Goal: Task Accomplishment & Management: Manage account settings

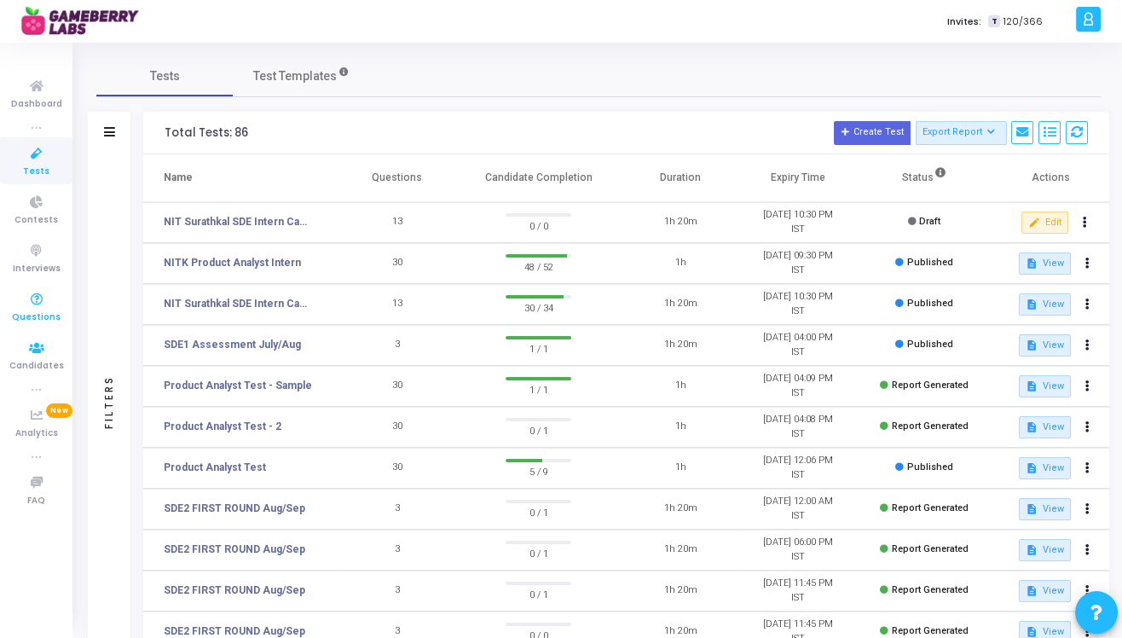
click at [35, 308] on icon at bounding box center [37, 299] width 36 height 21
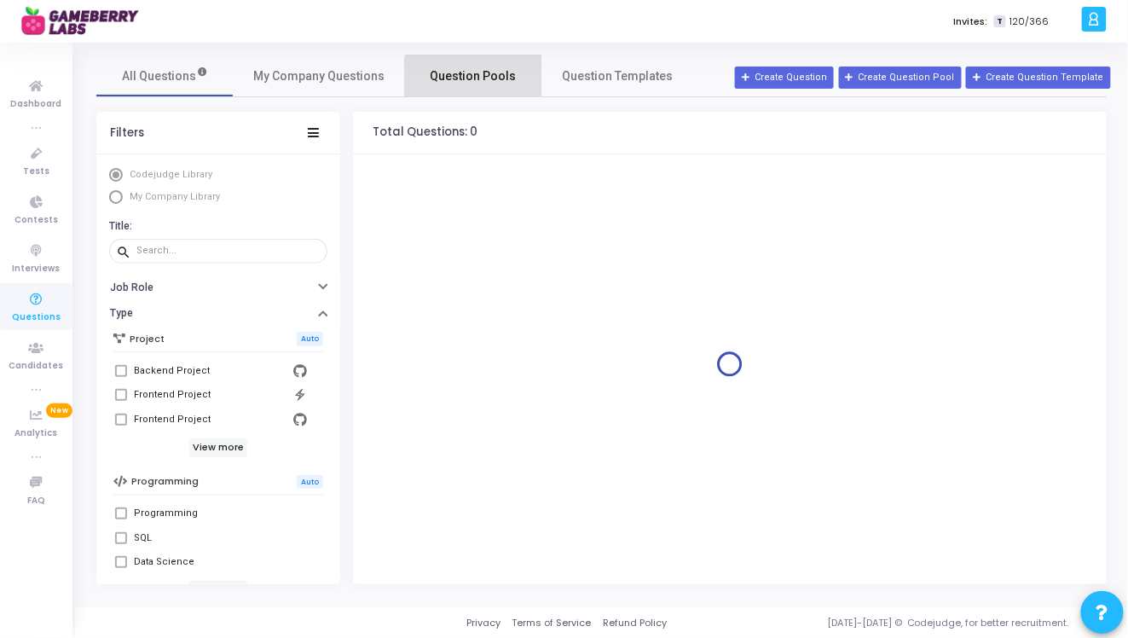
click at [471, 80] on span "Question Pools" at bounding box center [473, 76] width 86 height 18
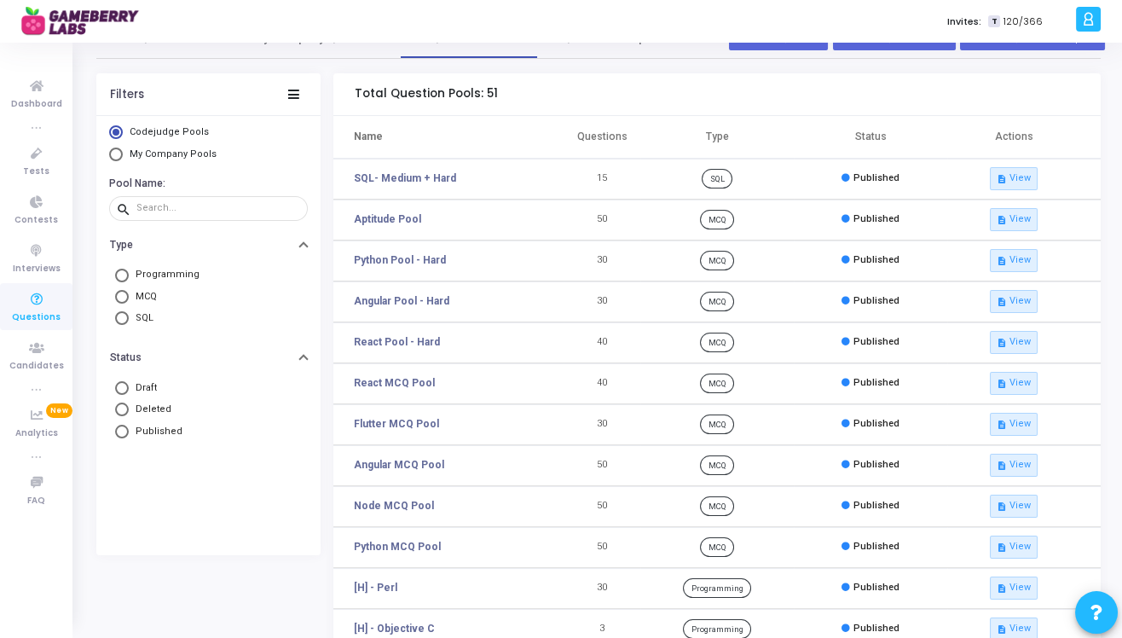
scroll to position [40, 0]
click at [199, 159] on mat-radio-button "My Company Pools" at bounding box center [208, 155] width 199 height 18
click at [199, 151] on span "My Company Pools" at bounding box center [173, 152] width 87 height 11
click at [123, 151] on input "My Company Pools" at bounding box center [116, 153] width 14 height 14
radio input "true"
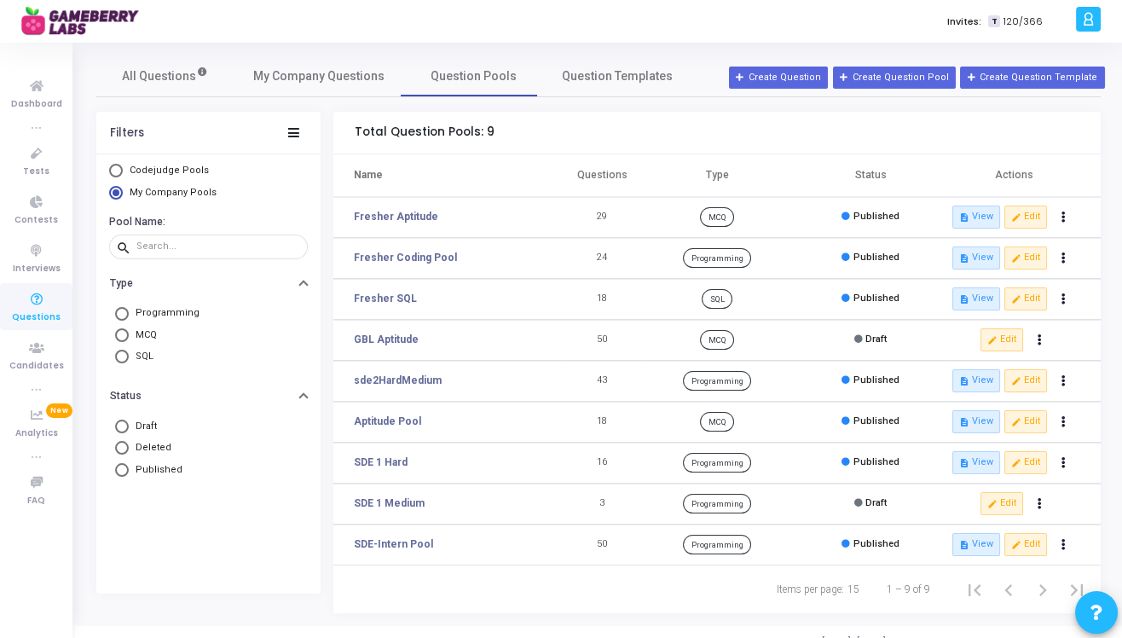
drag, startPoint x: 459, startPoint y: 256, endPoint x: 340, endPoint y: 257, distance: 118.5
click at [340, 257] on td "Fresher Coding Pool" at bounding box center [448, 258] width 230 height 41
copy link "Fresher Coding Pool"
click at [894, 81] on button "Create Question Pool" at bounding box center [894, 77] width 123 height 22
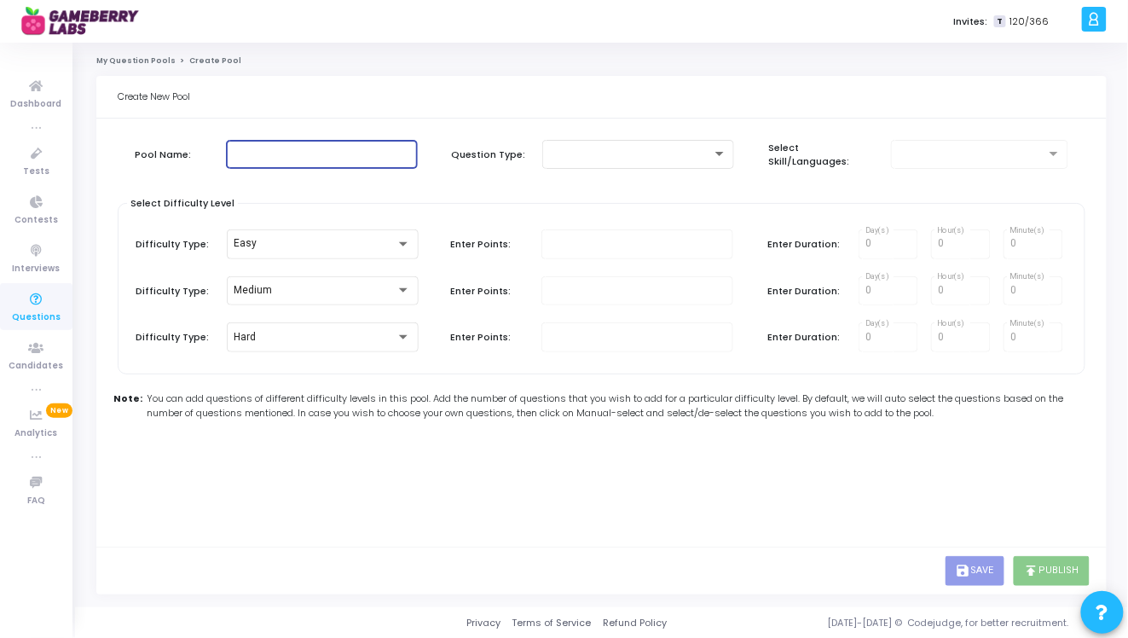
click at [263, 157] on input "text" at bounding box center [322, 154] width 178 height 12
paste input "Fresher Coding Pool"
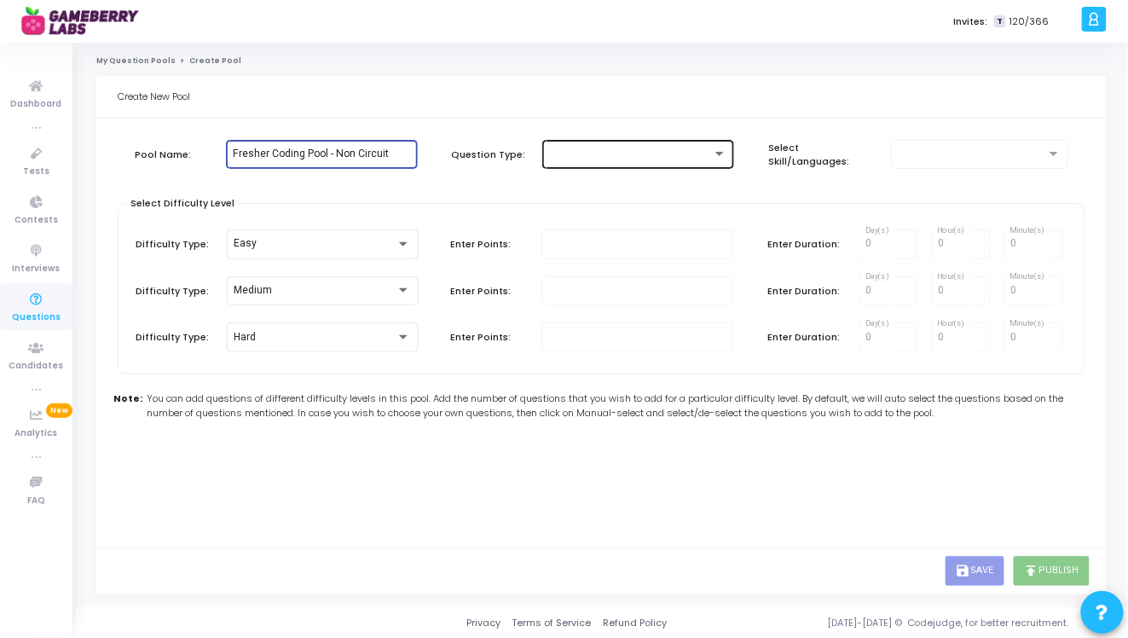
type input "Fresher Coding Pool - Non Circuit"
click at [609, 163] on div at bounding box center [638, 153] width 178 height 32
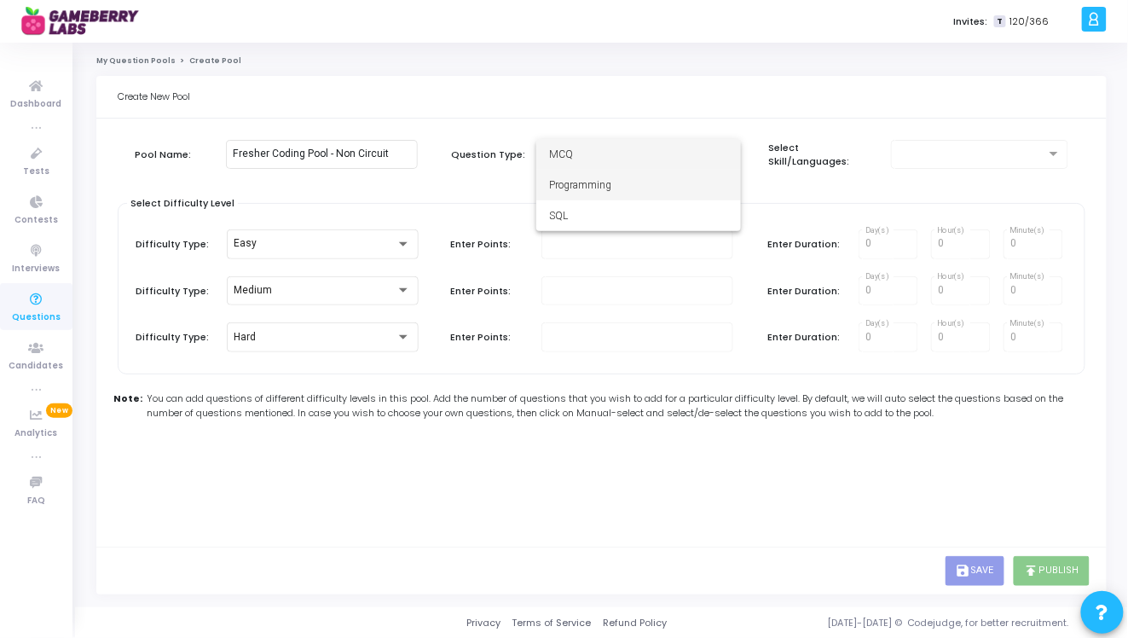
click at [594, 191] on span "Programming" at bounding box center [639, 185] width 178 height 31
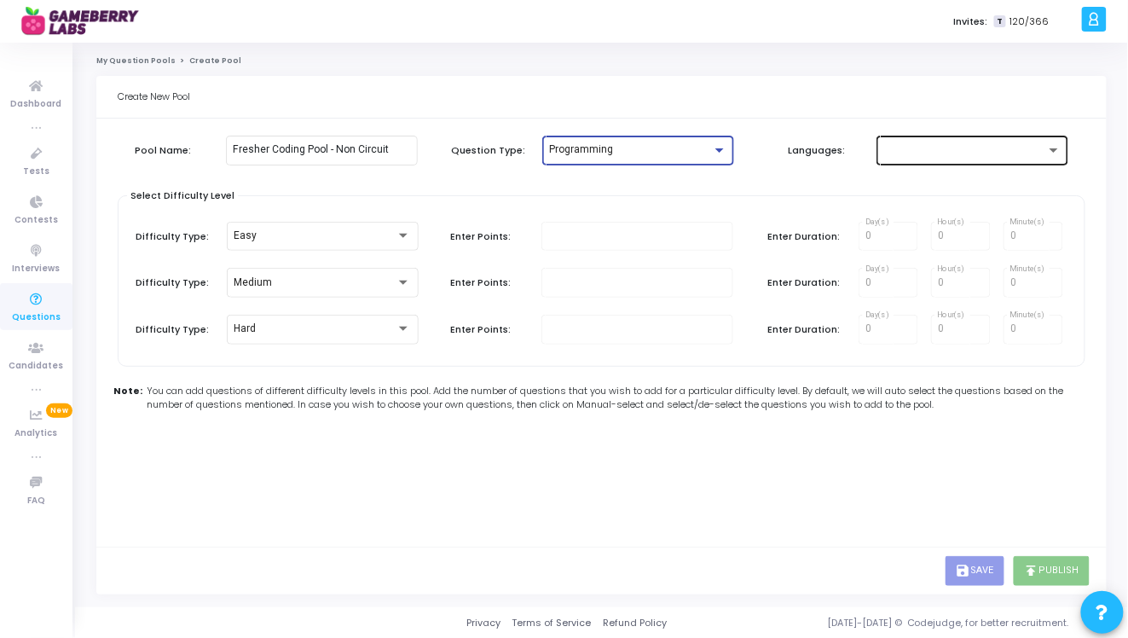
click at [962, 149] on div at bounding box center [964, 150] width 163 height 12
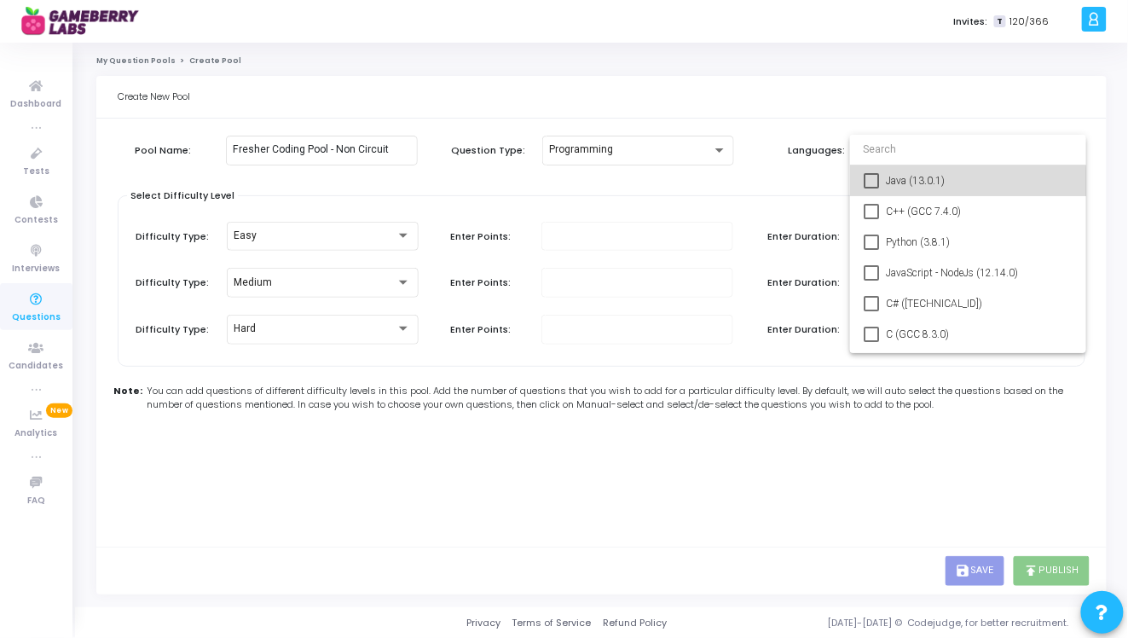
click at [886, 184] on span "Java (13.0.1)" at bounding box center [979, 180] width 187 height 31
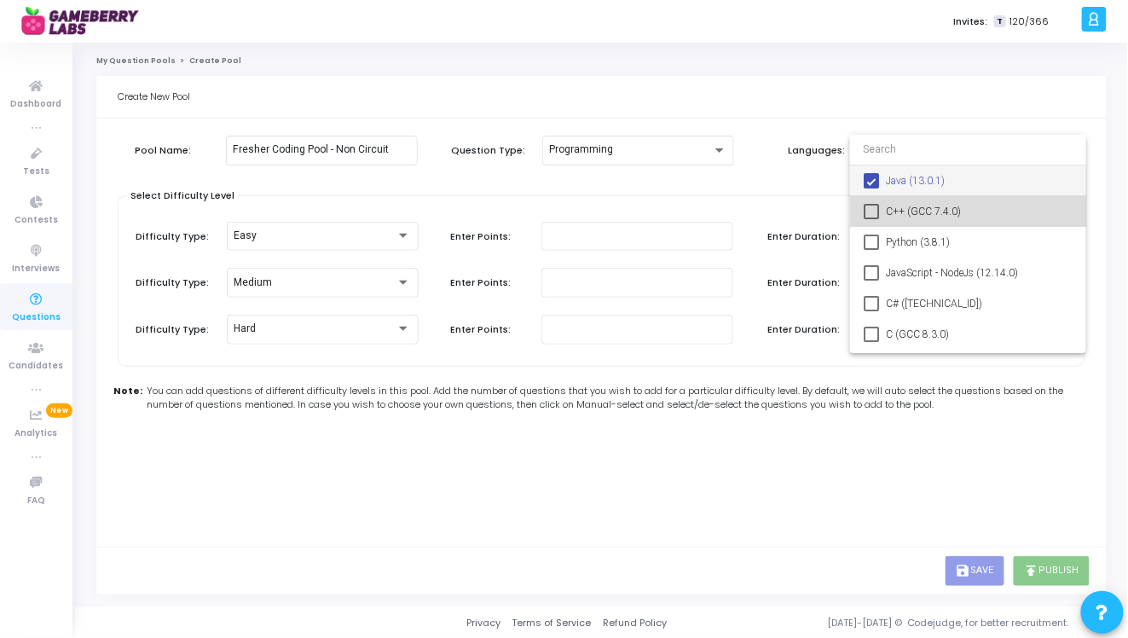
click at [878, 215] on mat-pseudo-checkbox at bounding box center [870, 211] width 15 height 15
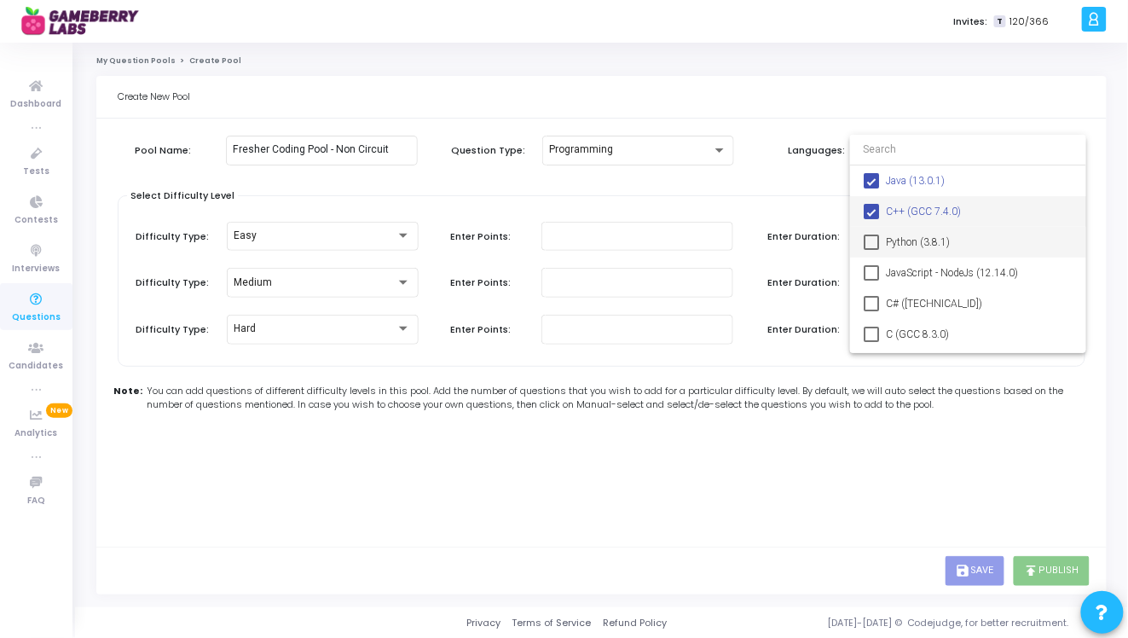
click at [878, 240] on mat-pseudo-checkbox at bounding box center [870, 241] width 15 height 15
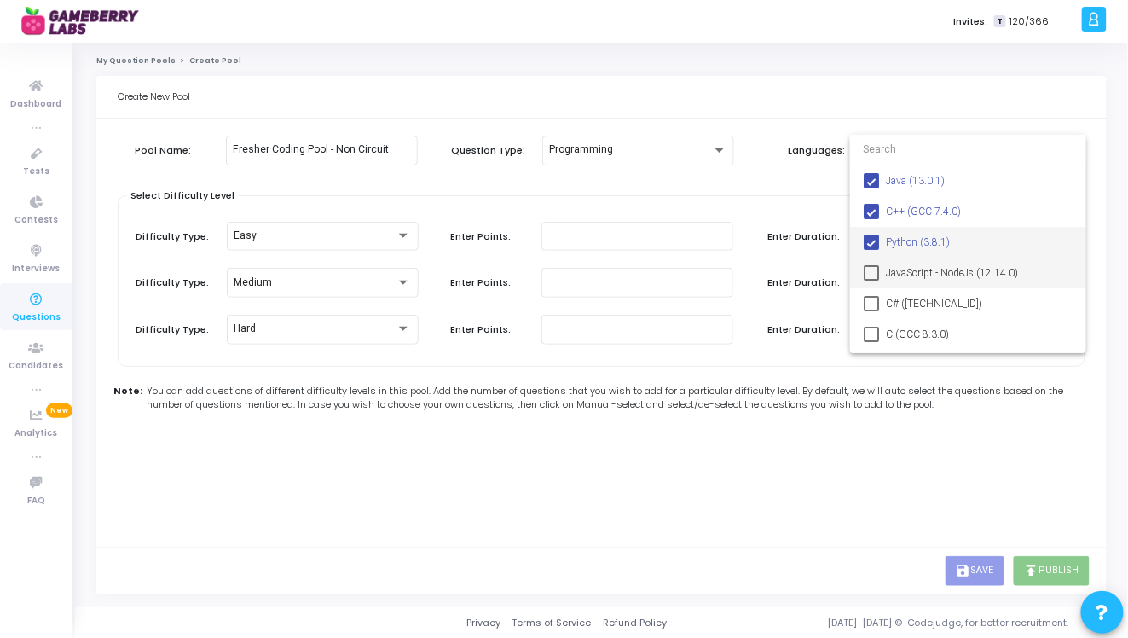
click at [875, 274] on mat-pseudo-checkbox at bounding box center [870, 272] width 15 height 15
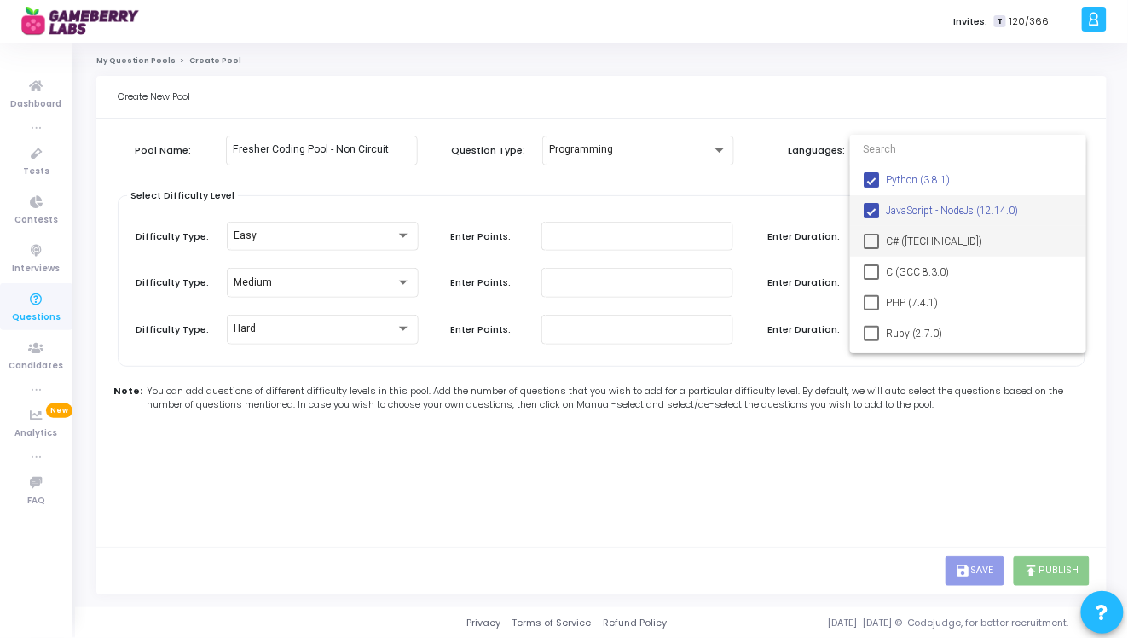
click at [869, 238] on mat-pseudo-checkbox at bounding box center [870, 241] width 15 height 15
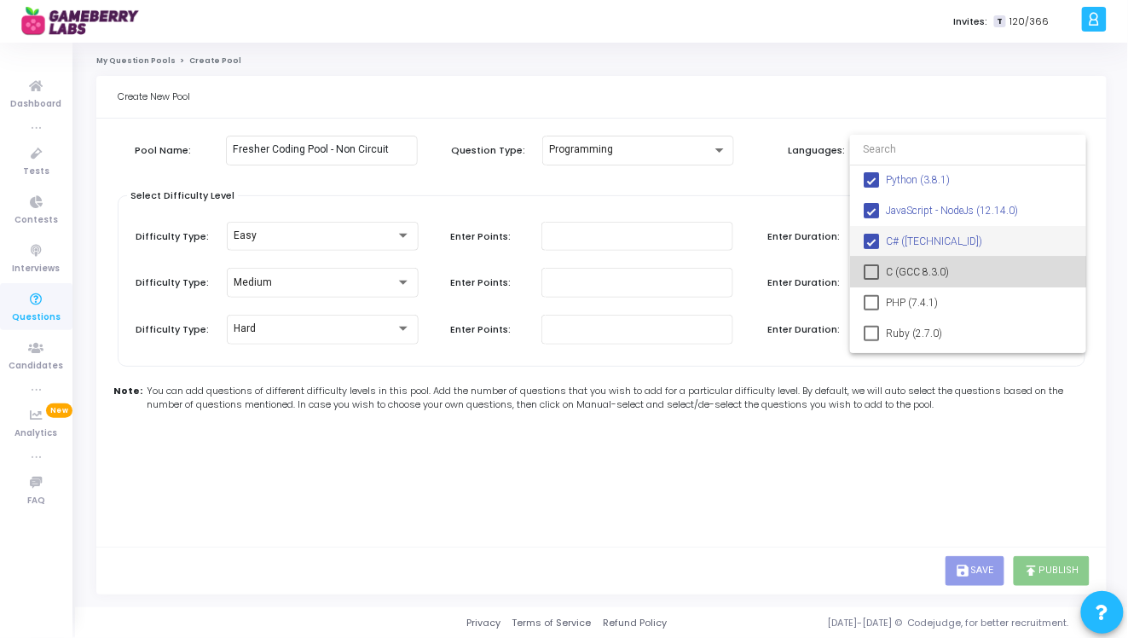
click at [869, 271] on mat-pseudo-checkbox at bounding box center [870, 271] width 15 height 15
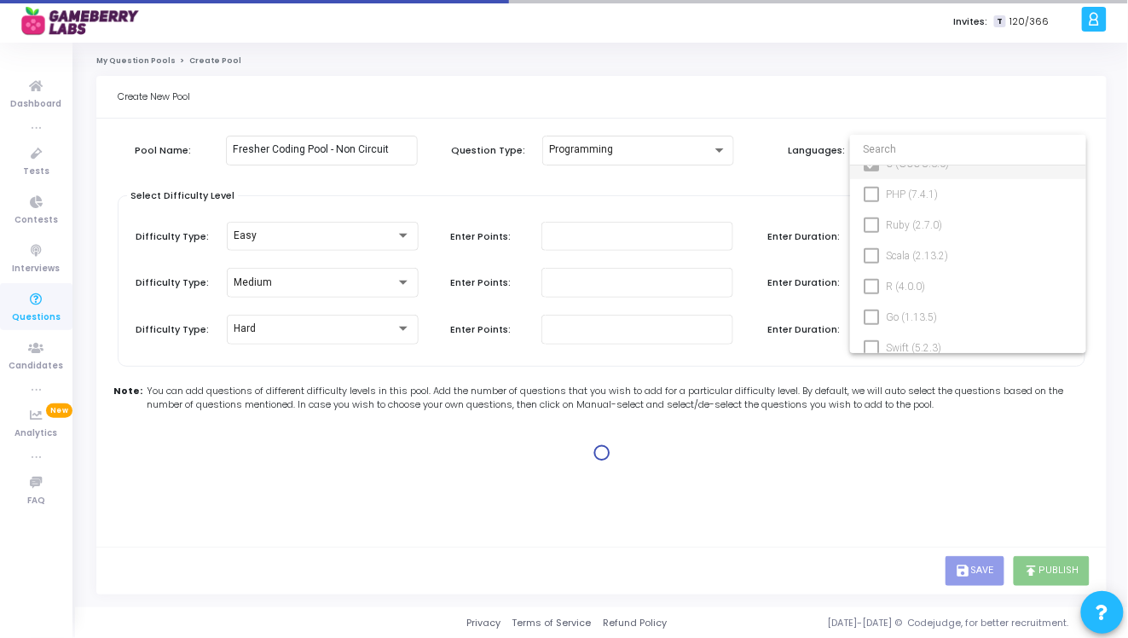
type input "100"
type input "30"
type input "100"
type input "30"
type input "100"
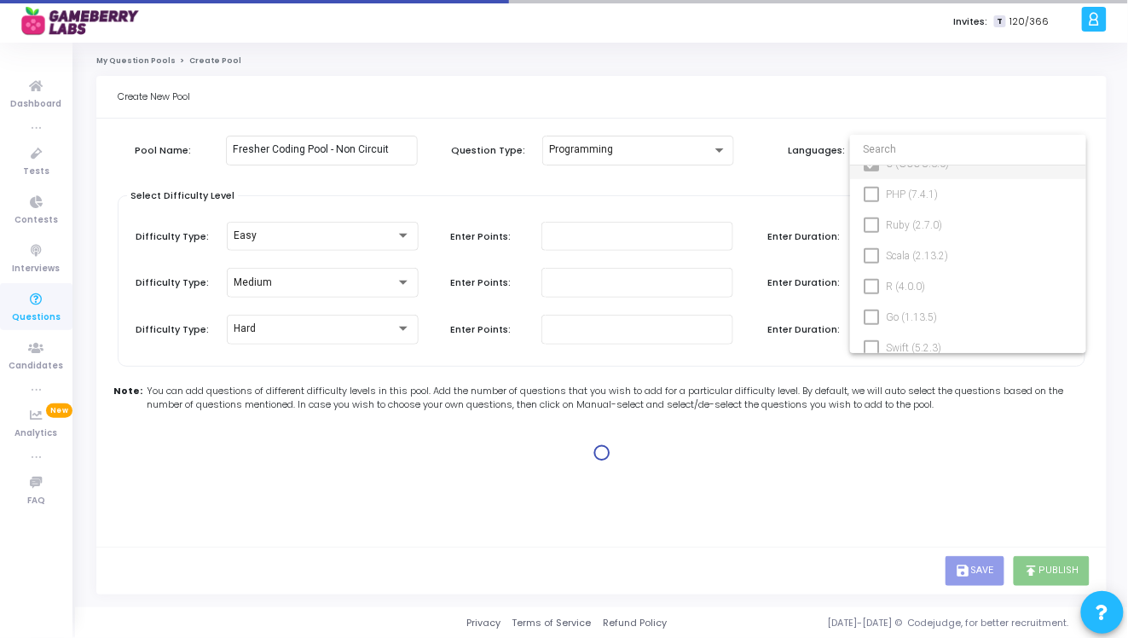
type input "45"
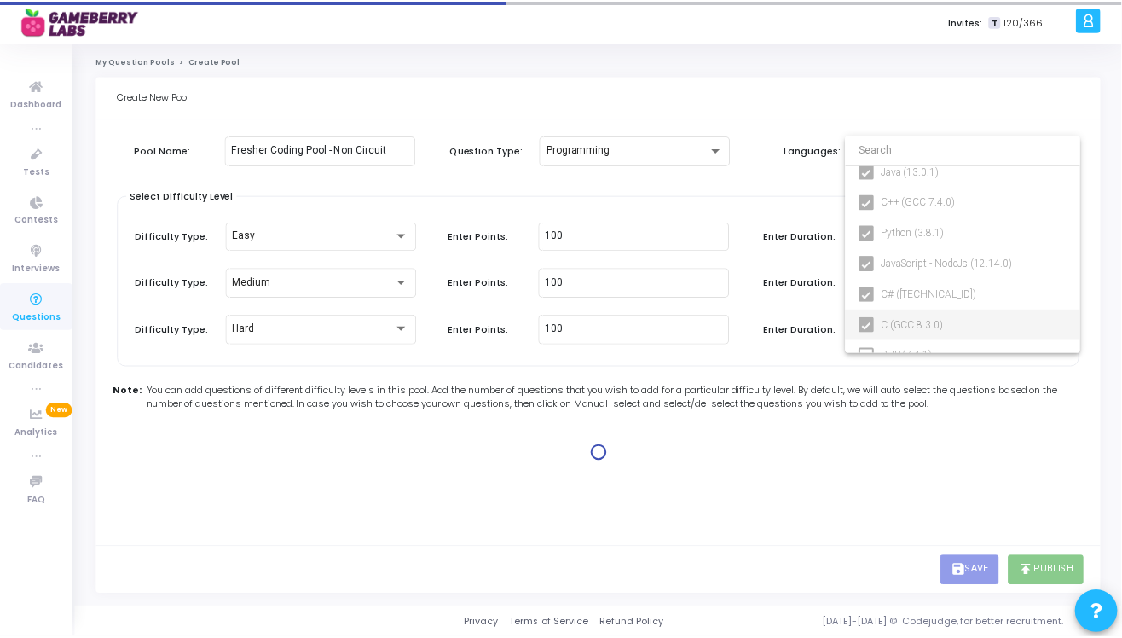
scroll to position [0, 0]
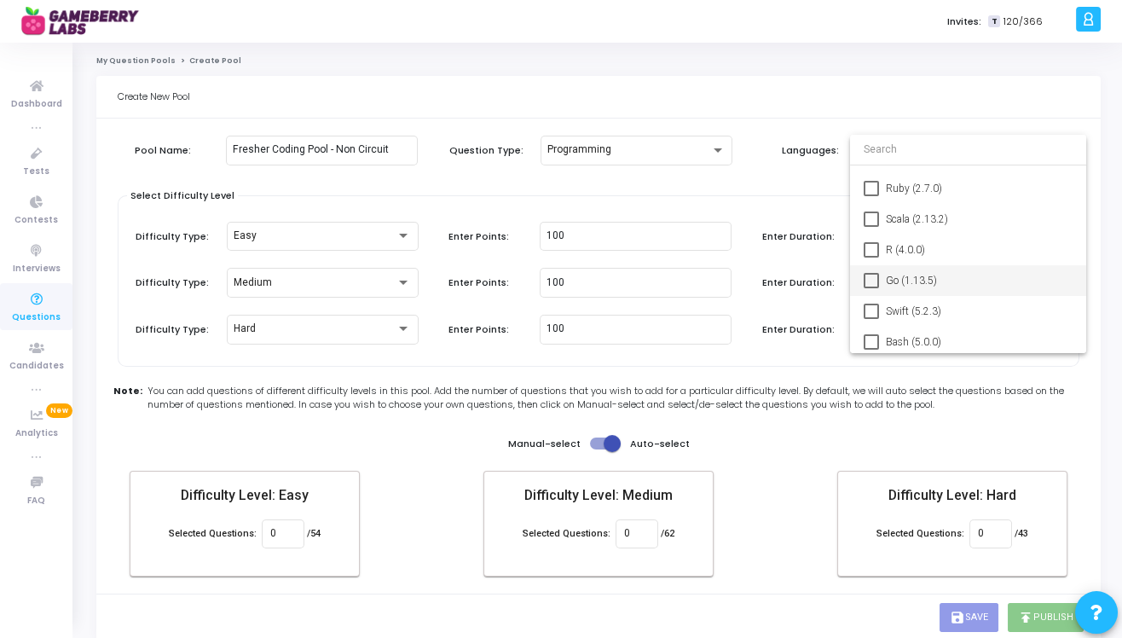
click at [869, 286] on mat-pseudo-checkbox at bounding box center [870, 280] width 15 height 15
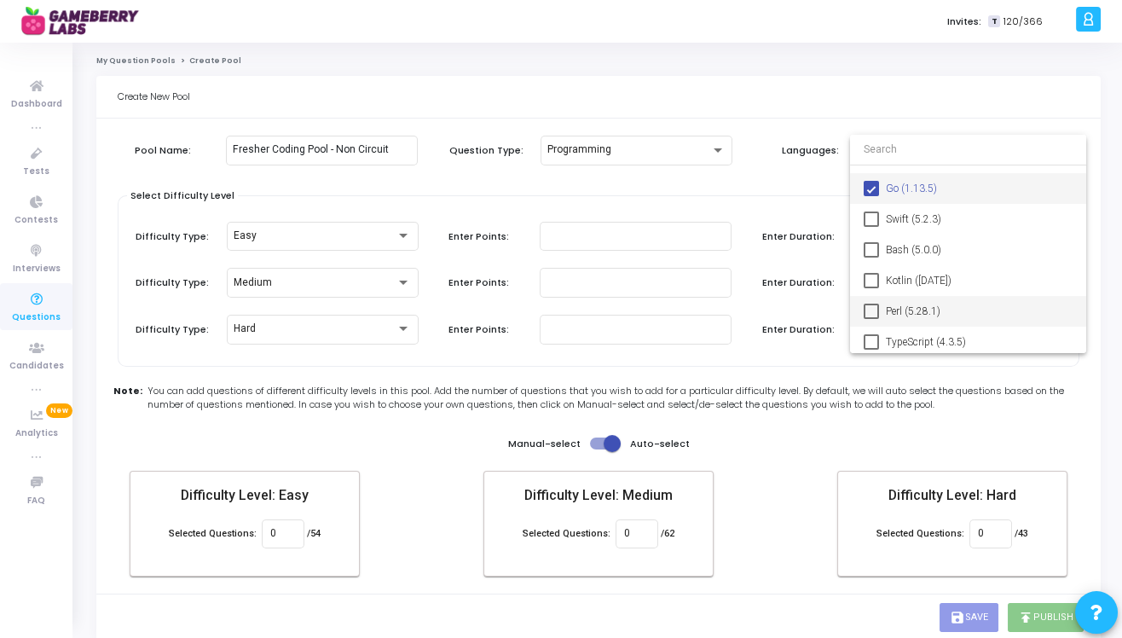
type input "0"
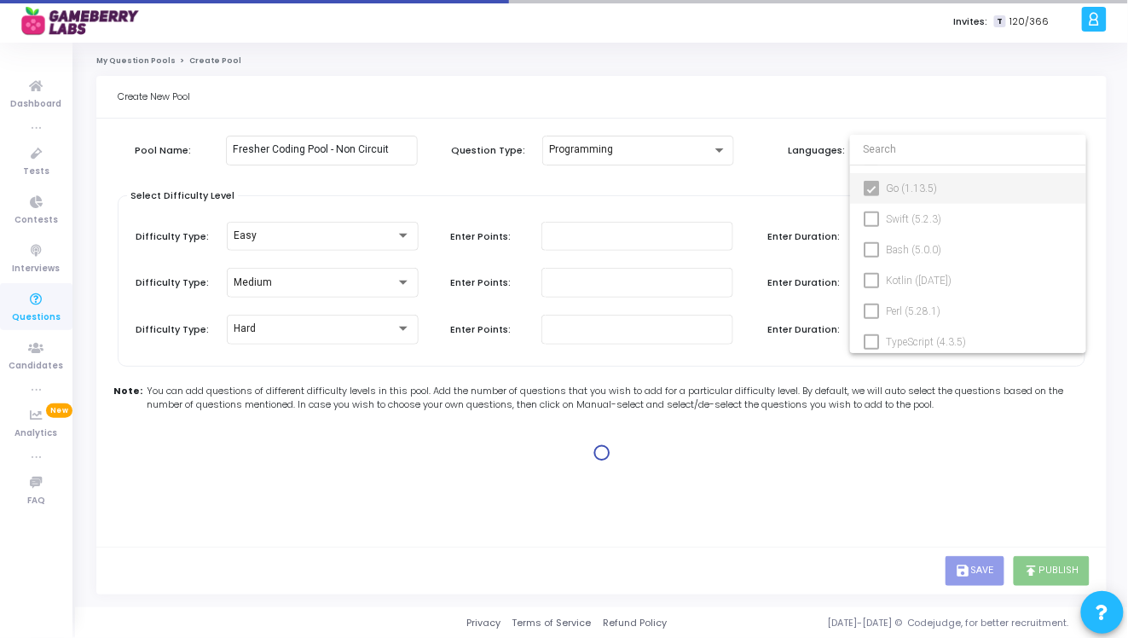
type input "100"
type input "30"
type input "100"
type input "30"
type input "100"
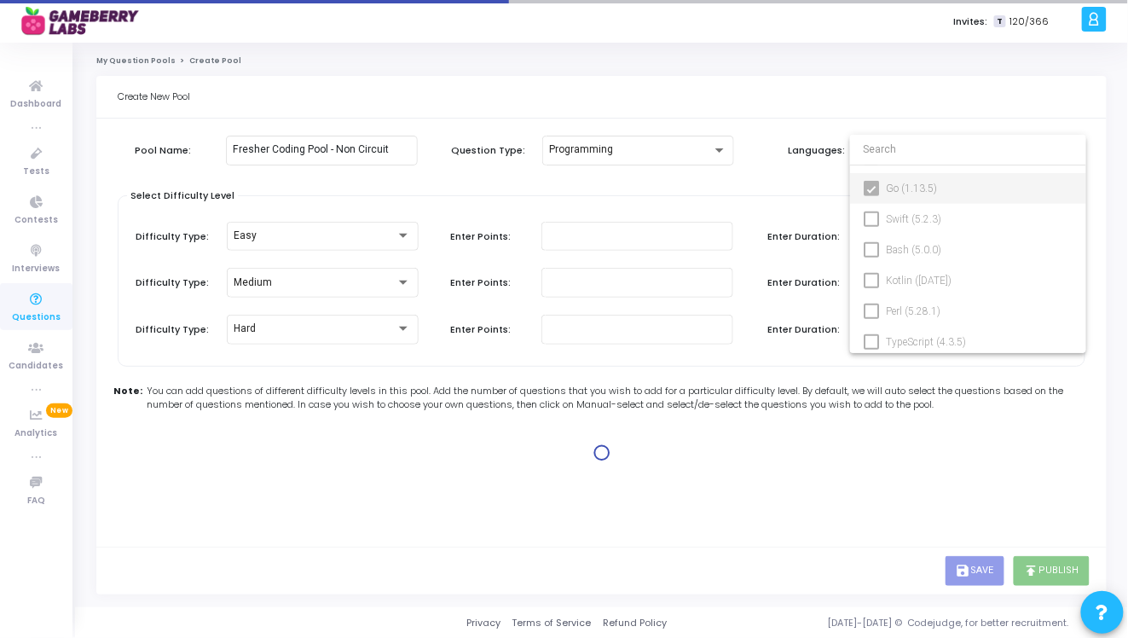
type input "45"
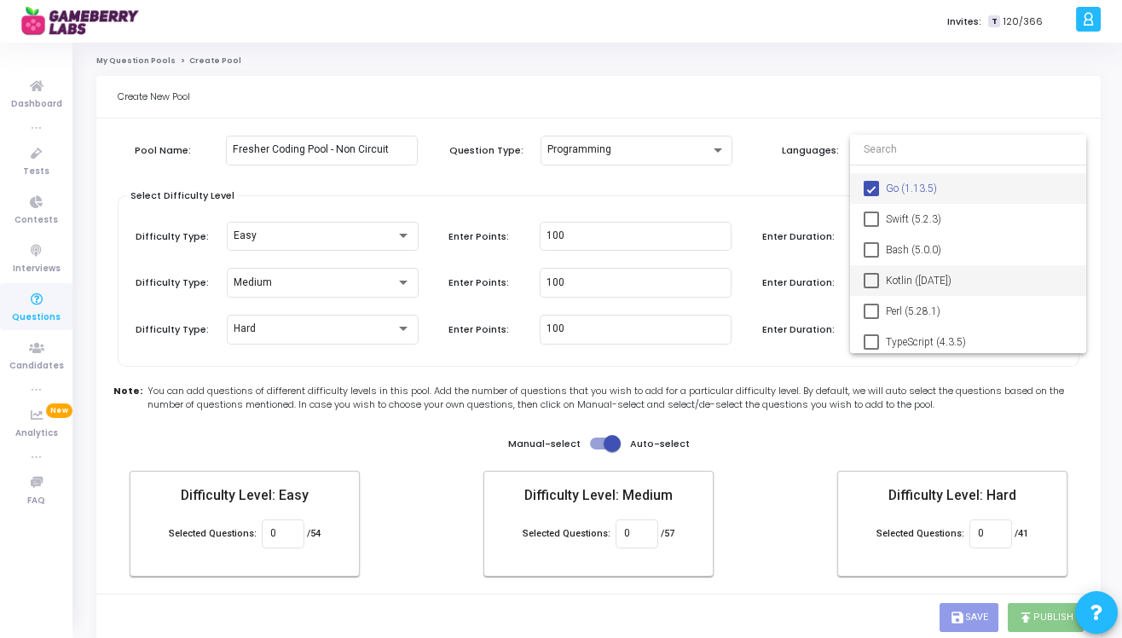
click at [869, 282] on mat-pseudo-checkbox at bounding box center [870, 280] width 15 height 15
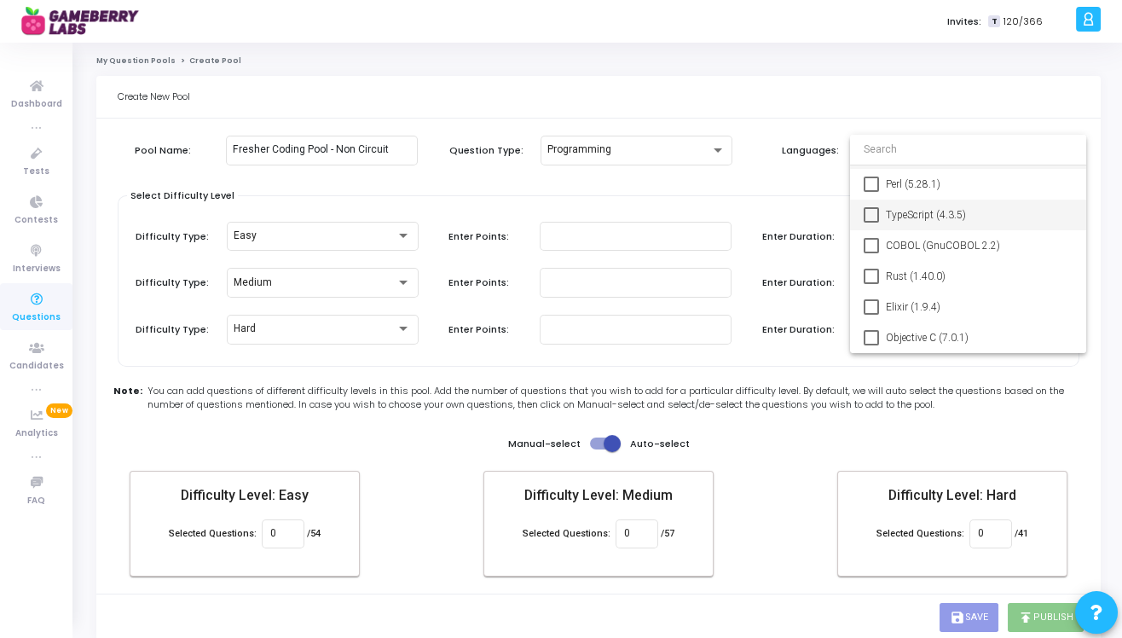
type input "0"
click at [869, 216] on mat-pseudo-checkbox at bounding box center [870, 214] width 15 height 15
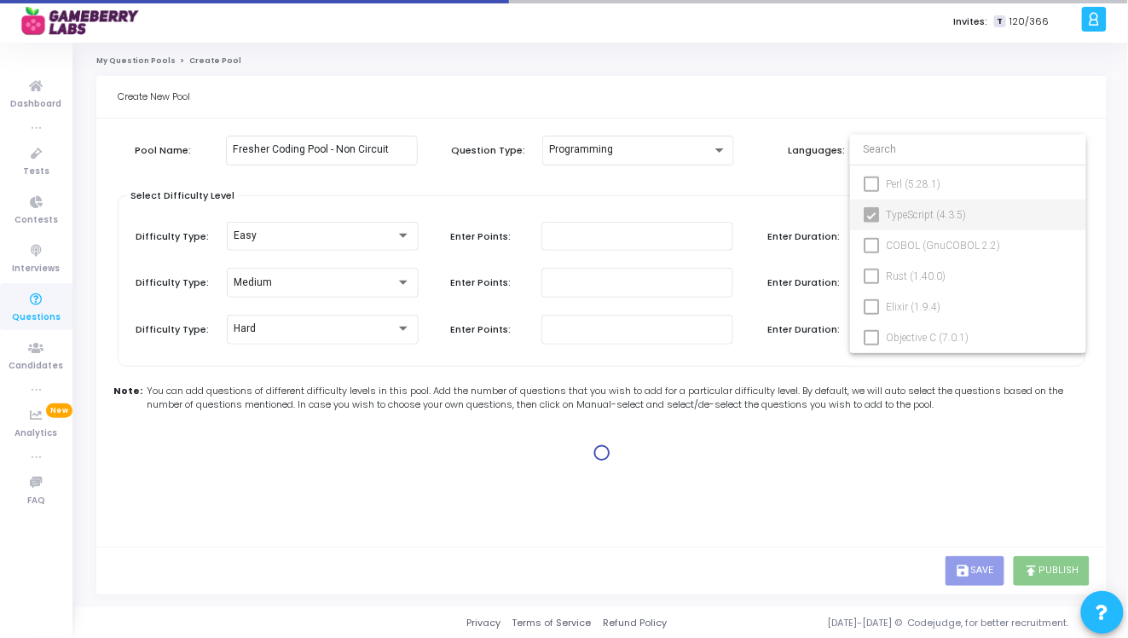
type input "100"
type input "30"
type input "100"
type input "30"
type input "100"
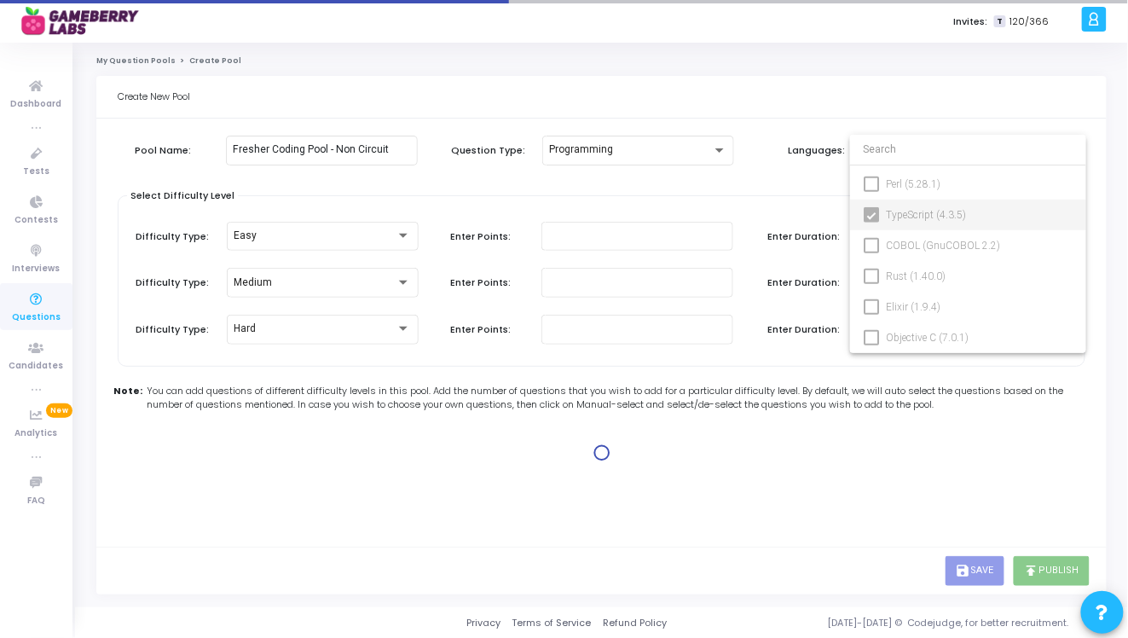
type input "45"
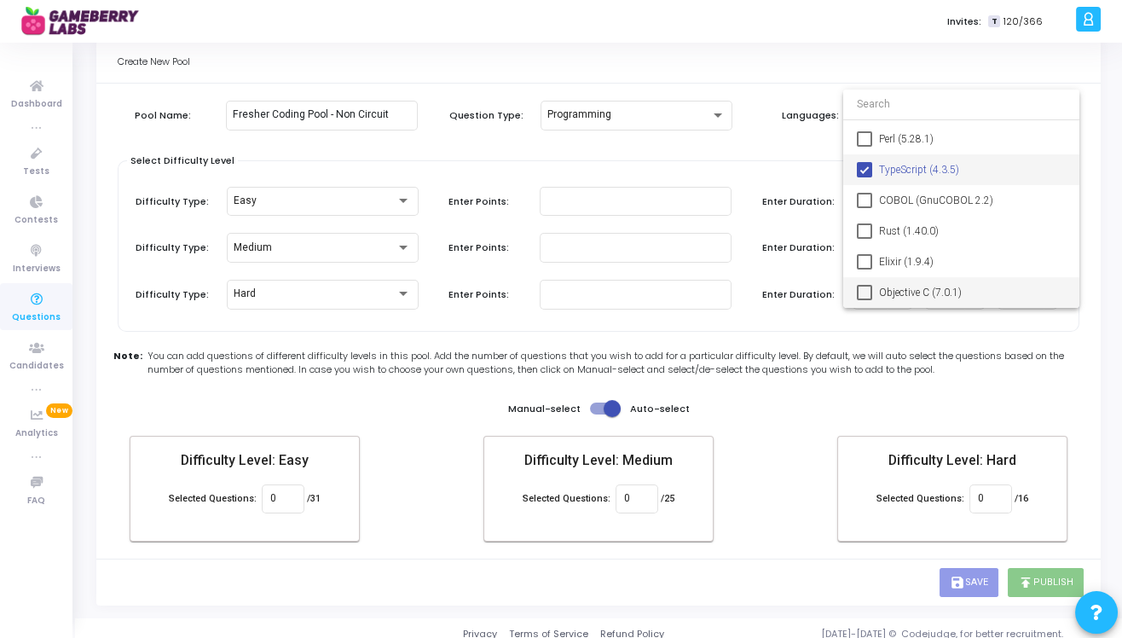
scroll to position [45, 0]
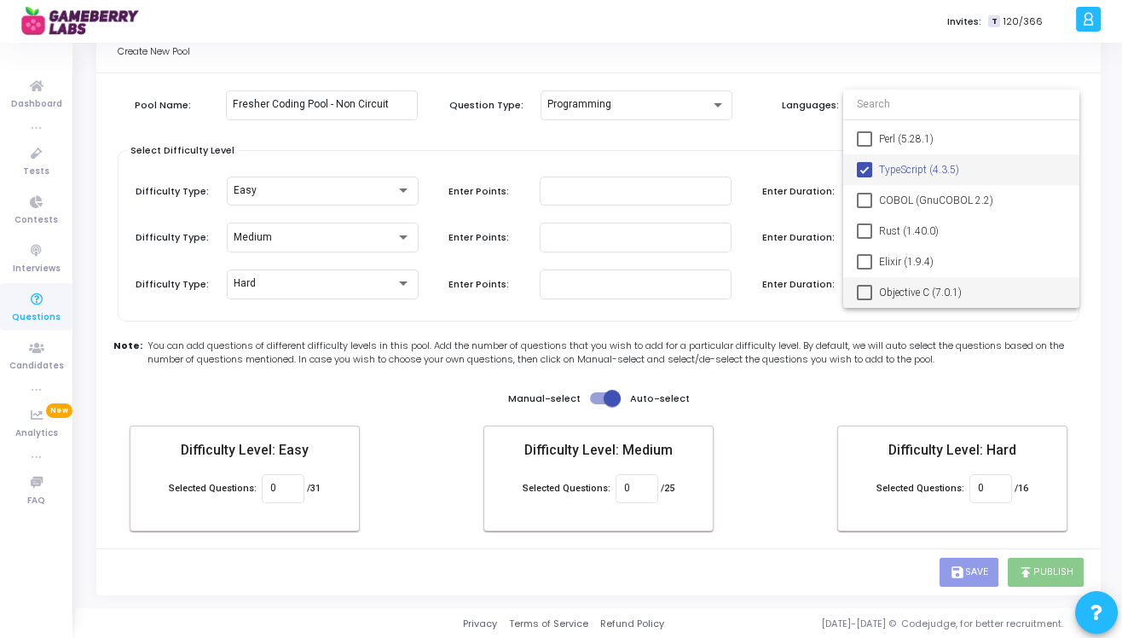
type input "0"
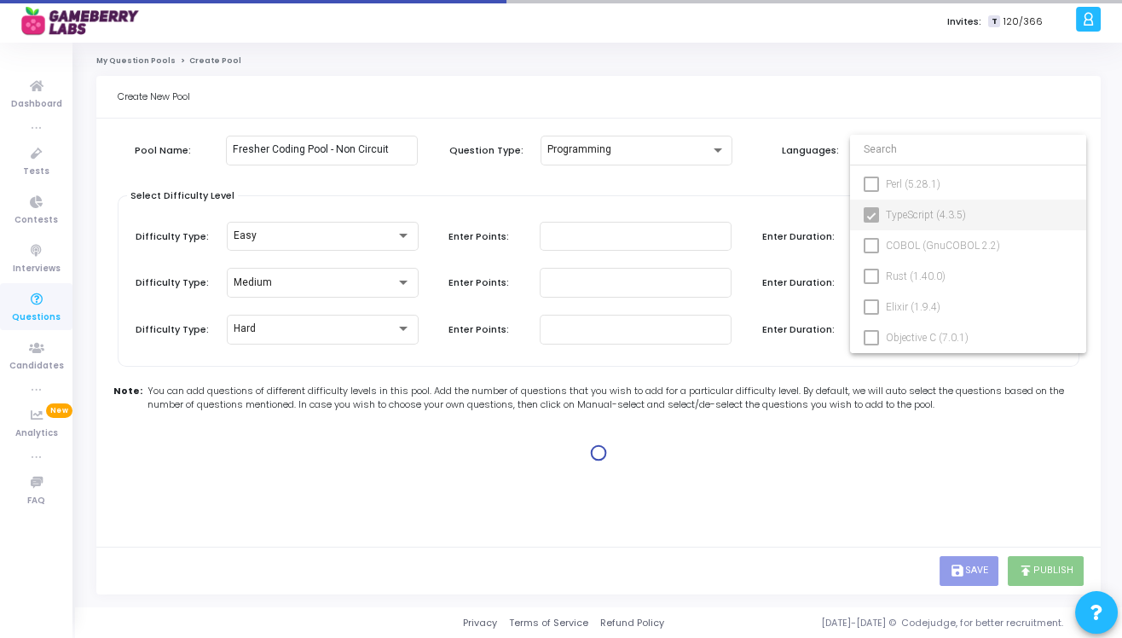
scroll to position [0, 0]
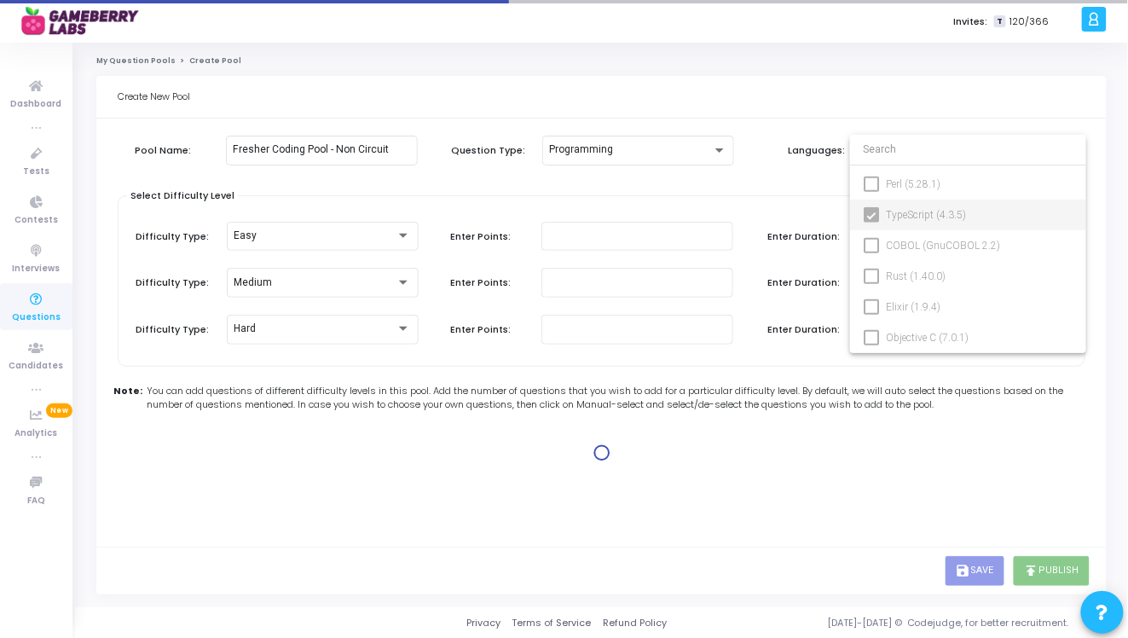
click at [866, 292] on mat-option "Elixir (1.9.4)" at bounding box center [968, 307] width 236 height 31
type input "100"
type input "30"
type input "100"
type input "30"
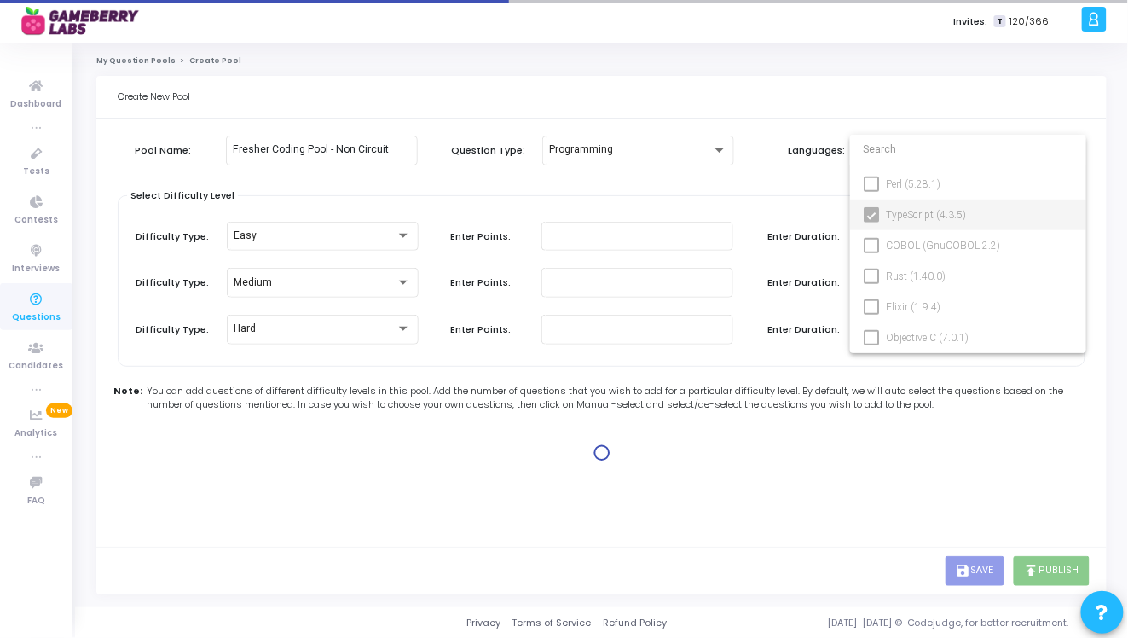
type input "100"
type input "45"
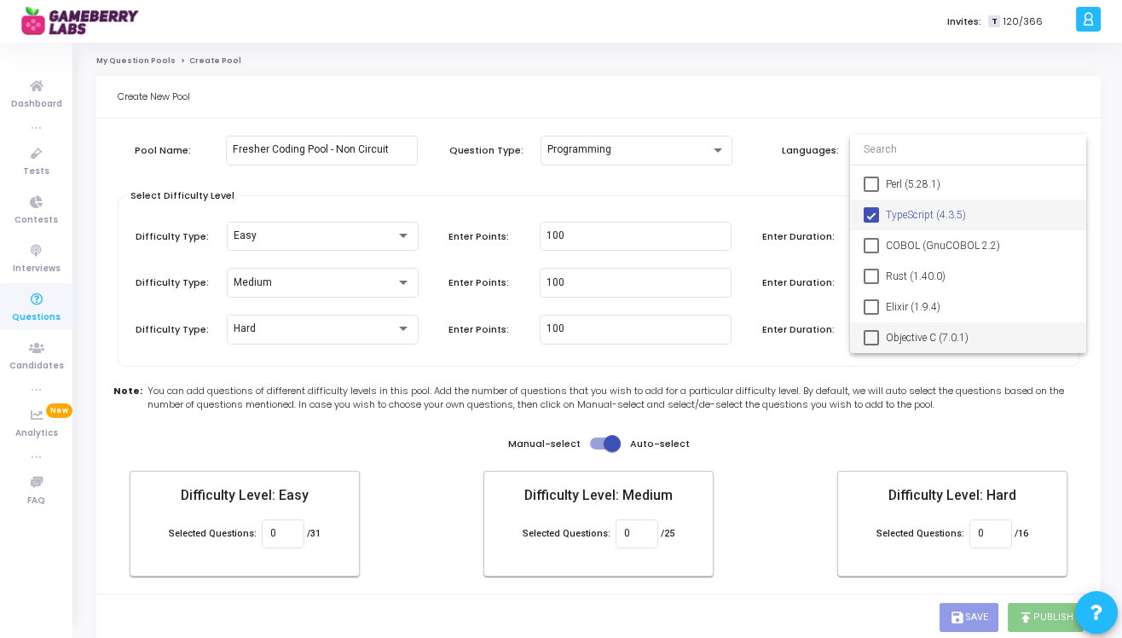
click at [871, 336] on mat-pseudo-checkbox at bounding box center [870, 337] width 15 height 15
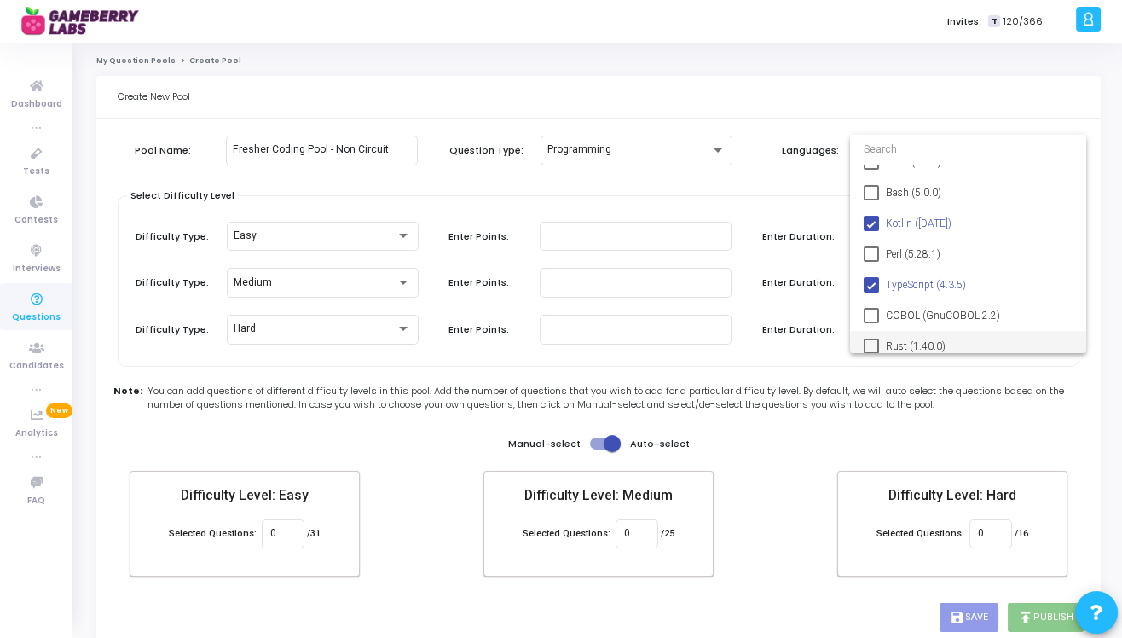
type input "0"
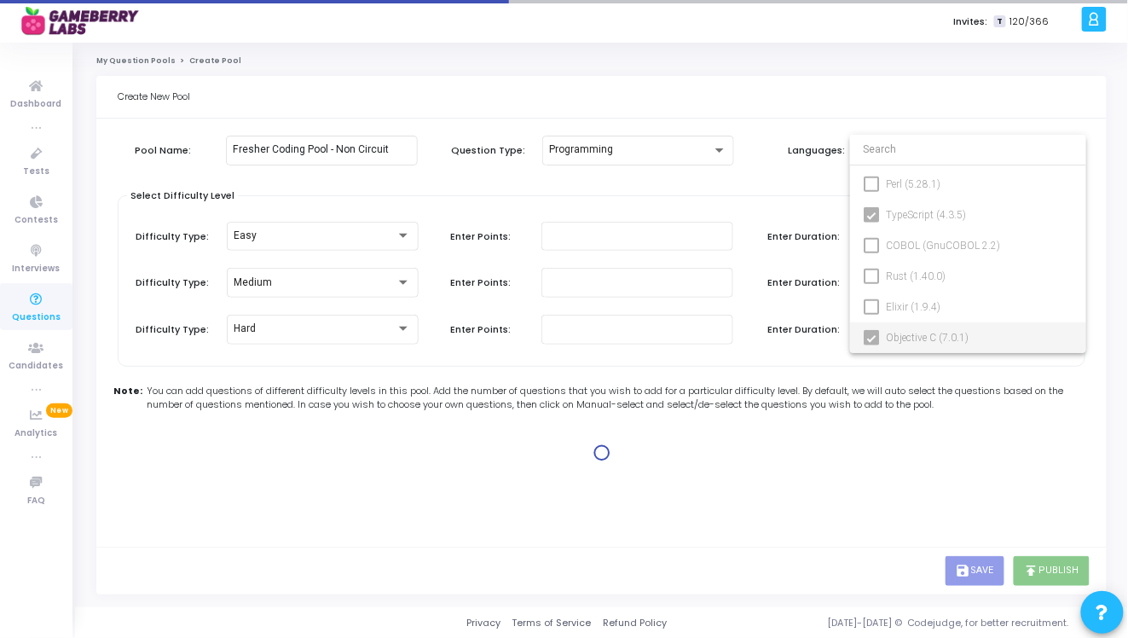
type input "100"
type input "30"
type input "100"
type input "30"
type input "100"
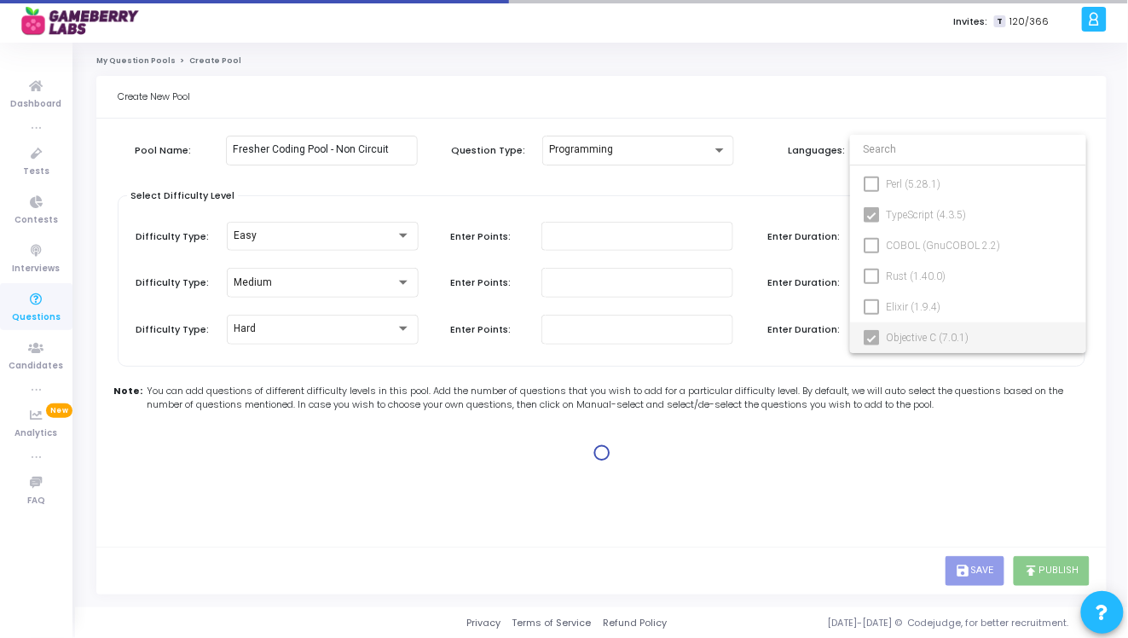
type input "45"
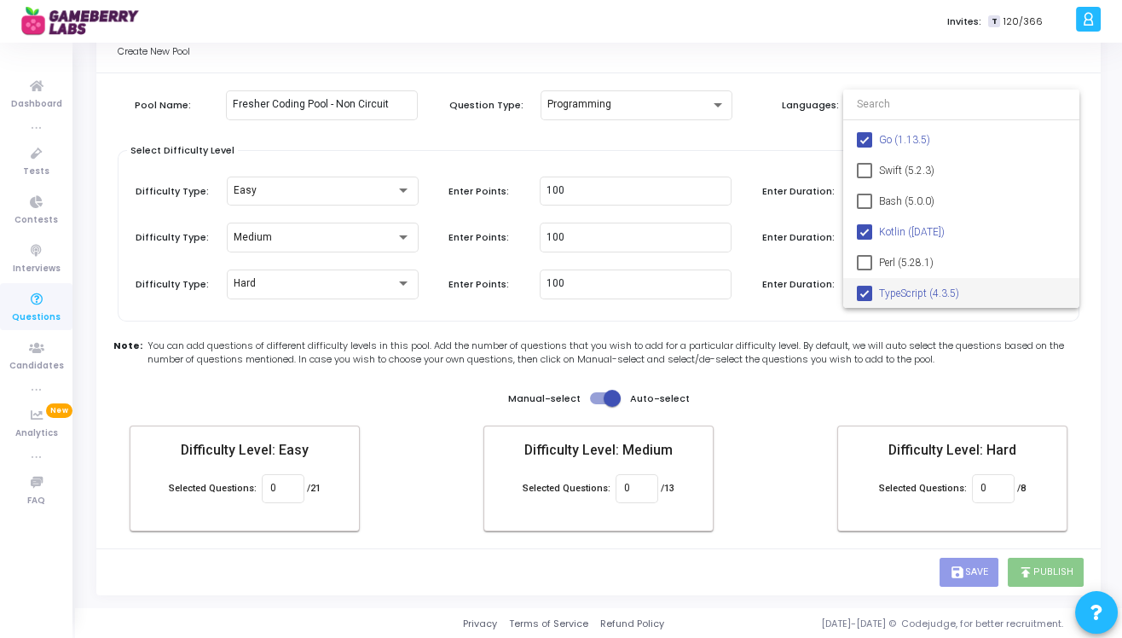
scroll to position [280, 0]
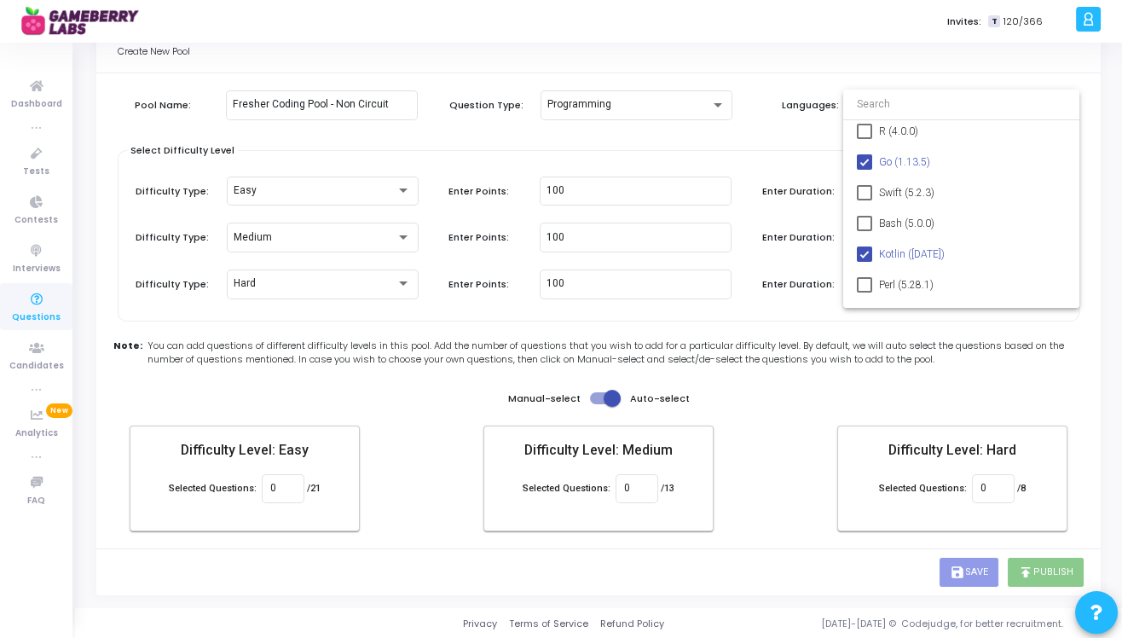
click at [800, 309] on div at bounding box center [561, 319] width 1122 height 638
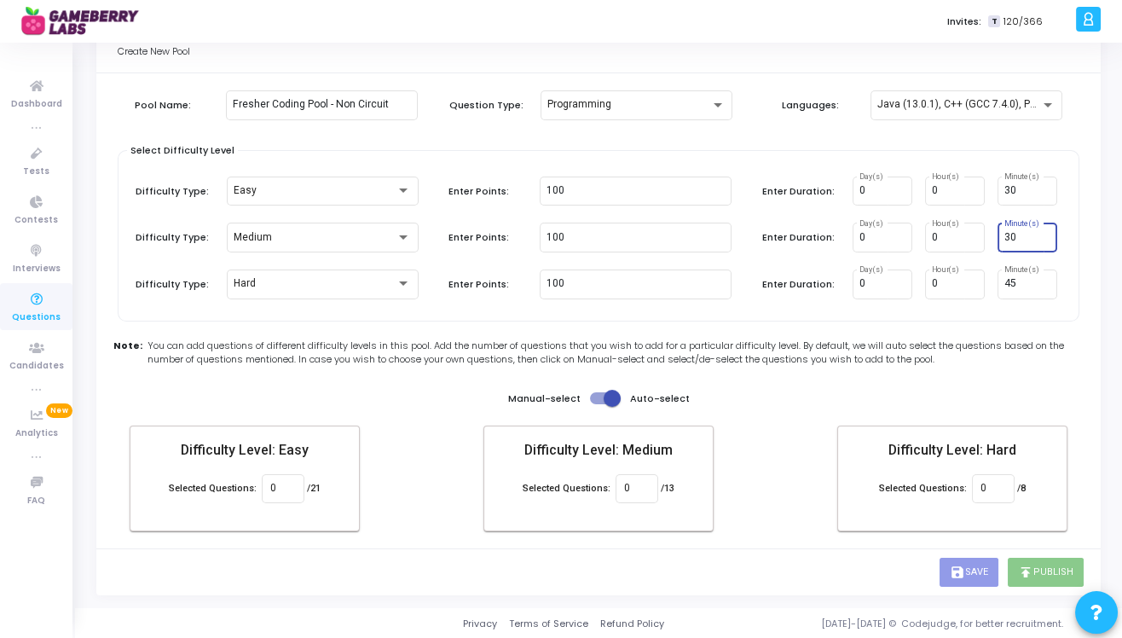
click at [1020, 234] on input "30" at bounding box center [1027, 238] width 46 height 12
type input "3"
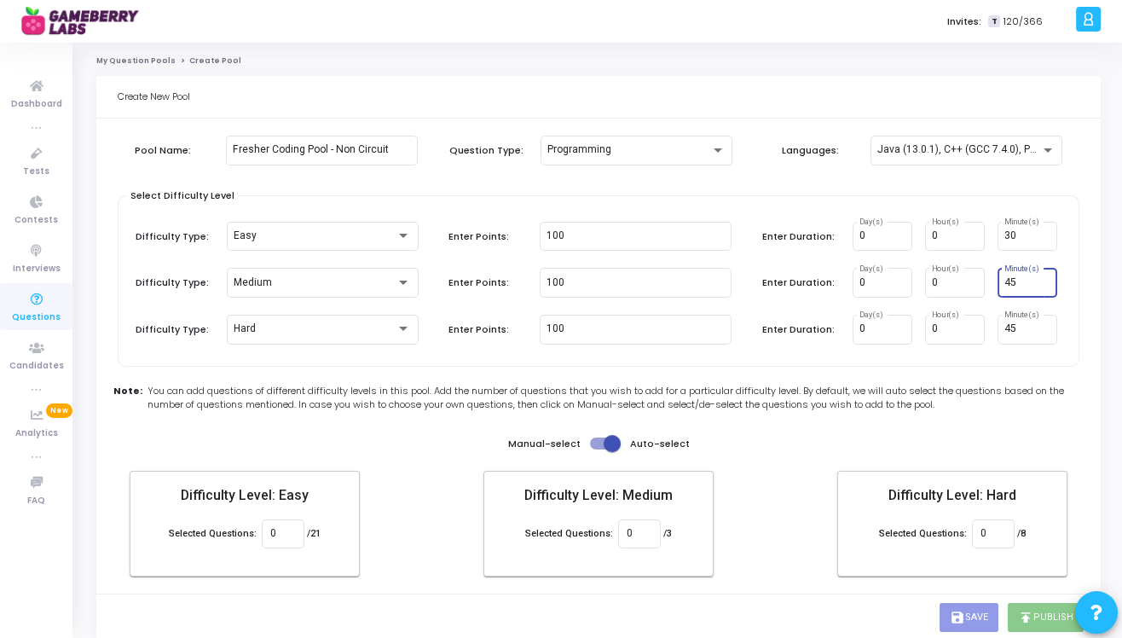
click at [1022, 278] on input "45" at bounding box center [1027, 283] width 46 height 12
type input "4"
click at [1080, 279] on kt-portlet-body "Pool Name: Fresher Coding Pool - Non Circuit Question Type: Programming Languag…" at bounding box center [598, 355] width 1004 height 475
click at [1018, 279] on input "15" at bounding box center [1027, 283] width 46 height 12
type input "1"
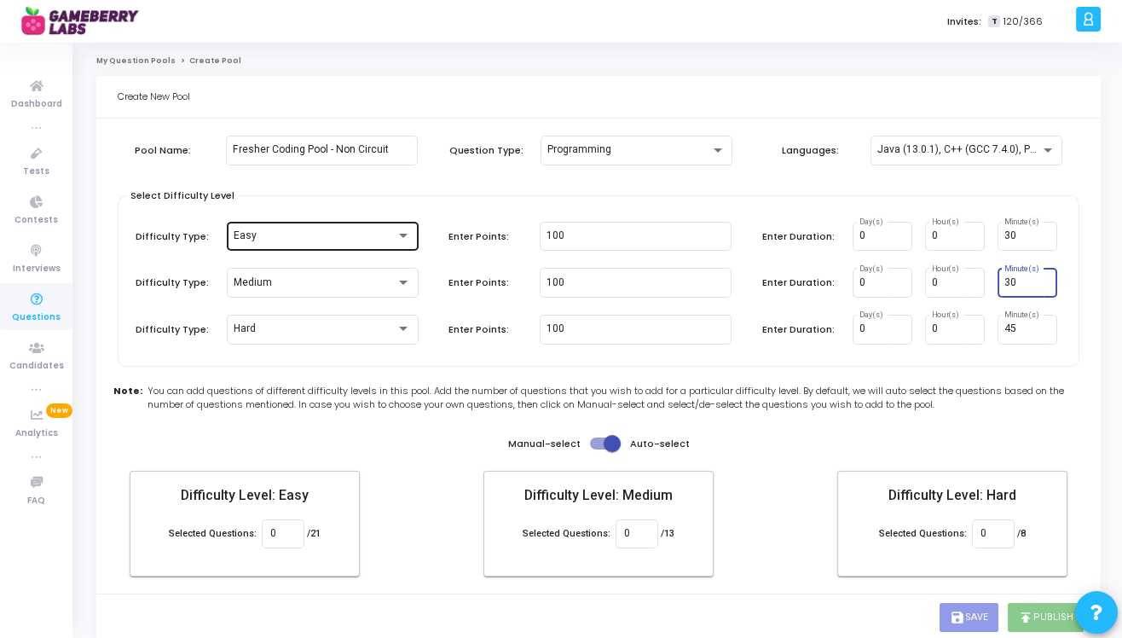
type input "30"
click at [376, 225] on div "Easy" at bounding box center [323, 235] width 178 height 32
click at [389, 204] on div at bounding box center [561, 319] width 1122 height 638
click at [381, 235] on div "Easy" at bounding box center [315, 236] width 163 height 12
click at [410, 191] on div at bounding box center [561, 319] width 1122 height 638
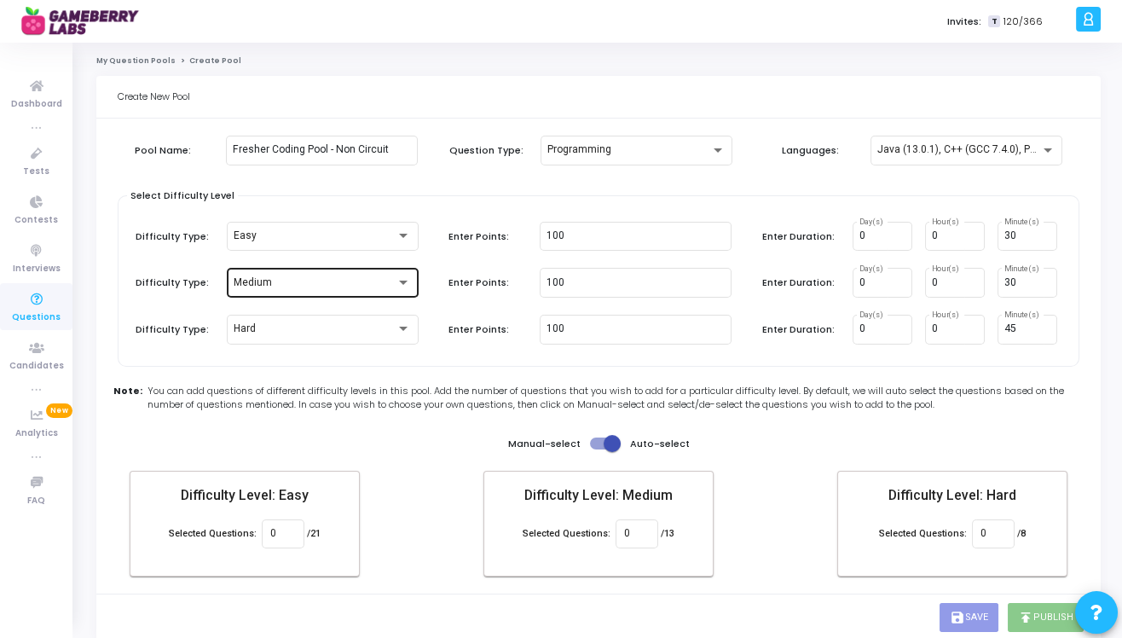
click at [375, 274] on div "Medium" at bounding box center [323, 282] width 178 height 32
click at [442, 259] on div at bounding box center [561, 319] width 1122 height 638
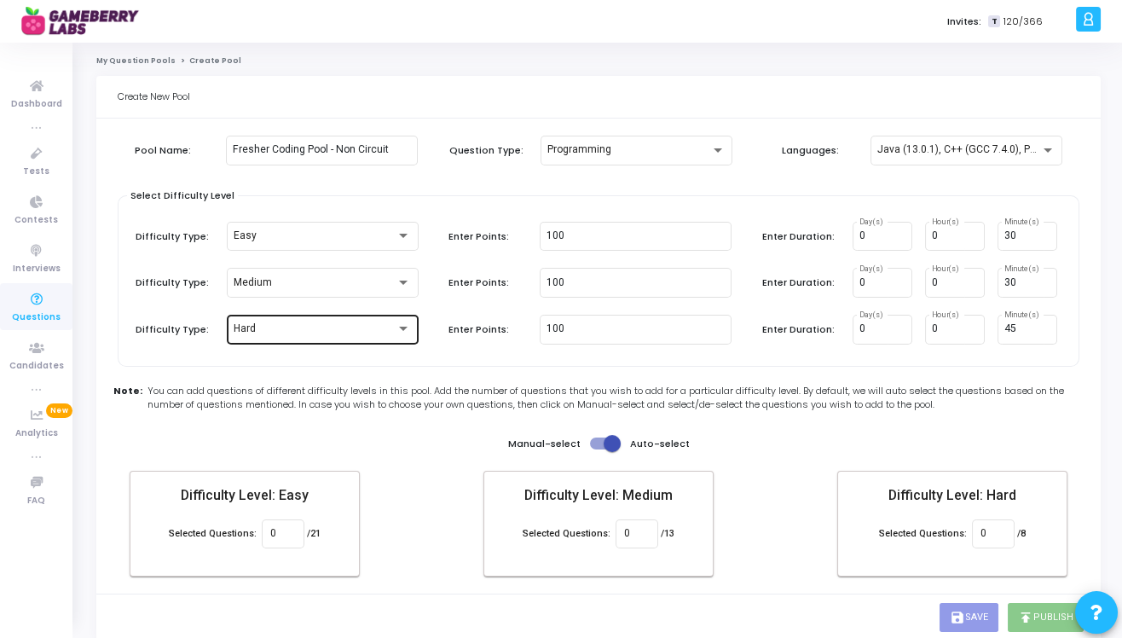
click at [384, 327] on div "Hard" at bounding box center [315, 329] width 163 height 12
click at [441, 301] on div at bounding box center [561, 319] width 1122 height 638
click at [38, 301] on icon at bounding box center [37, 299] width 36 height 21
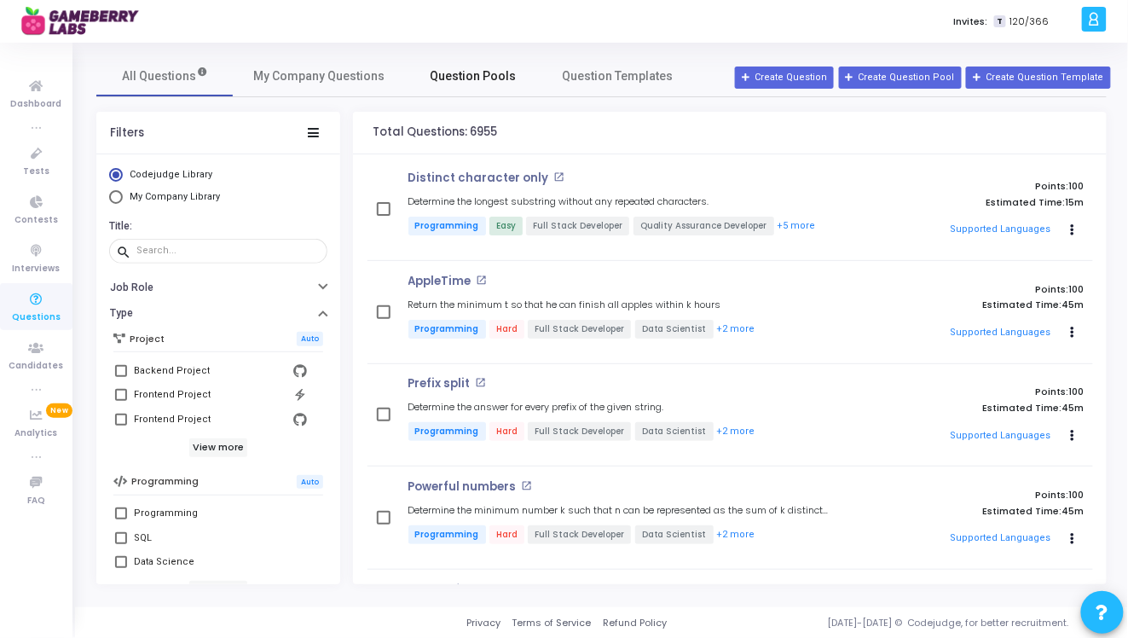
click at [465, 73] on span "Question Pools" at bounding box center [473, 76] width 86 height 18
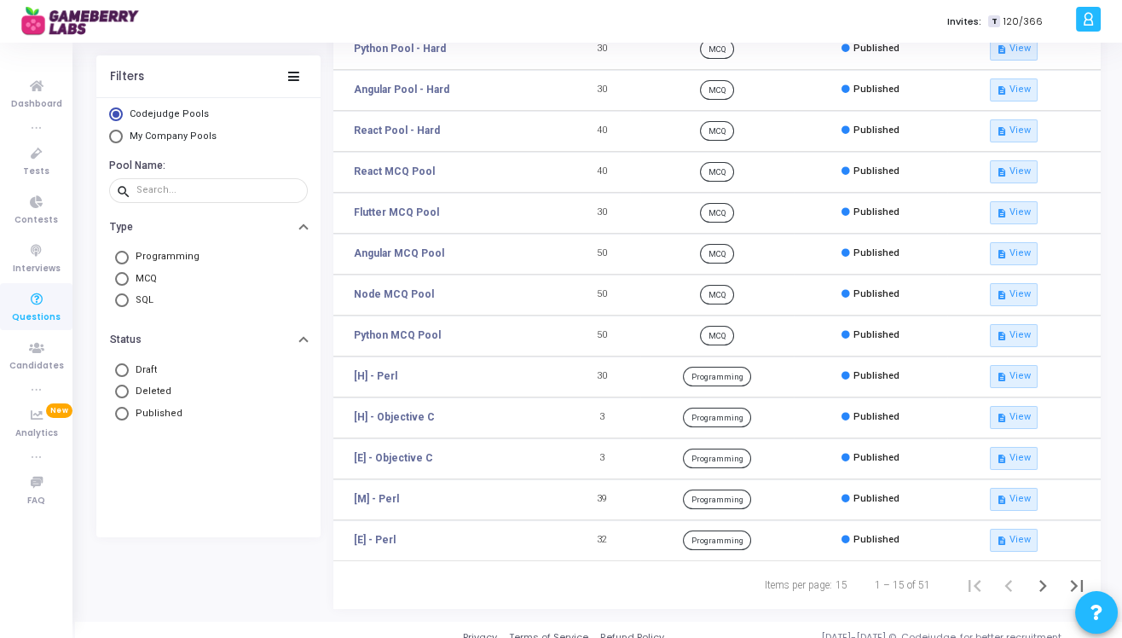
scroll to position [263, 0]
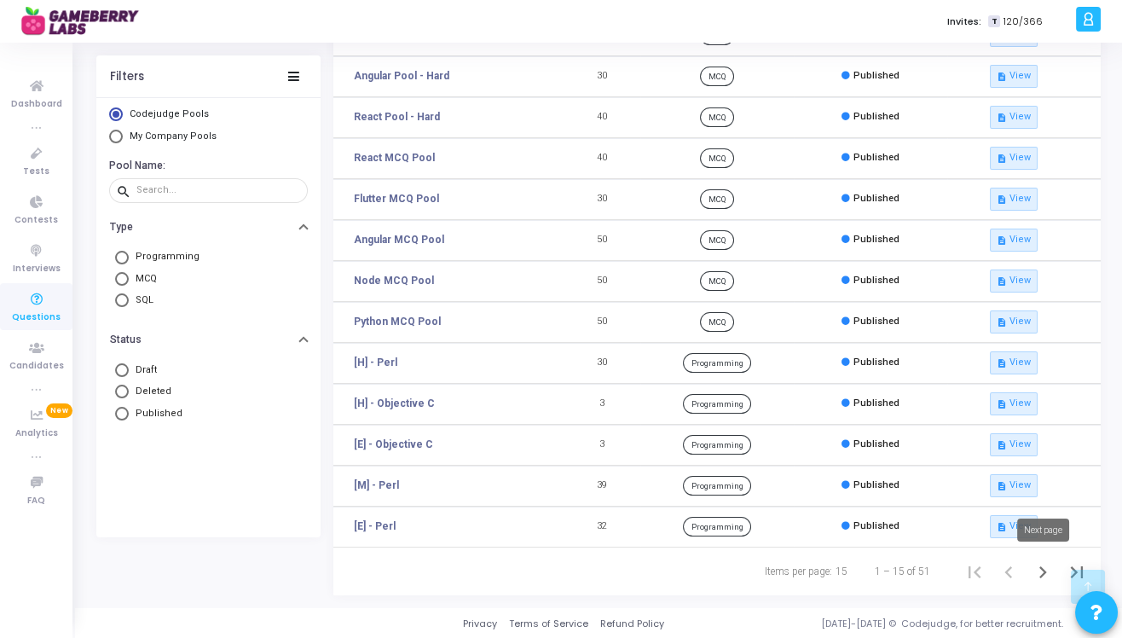
click at [1040, 569] on icon "Next page" at bounding box center [1043, 572] width 24 height 24
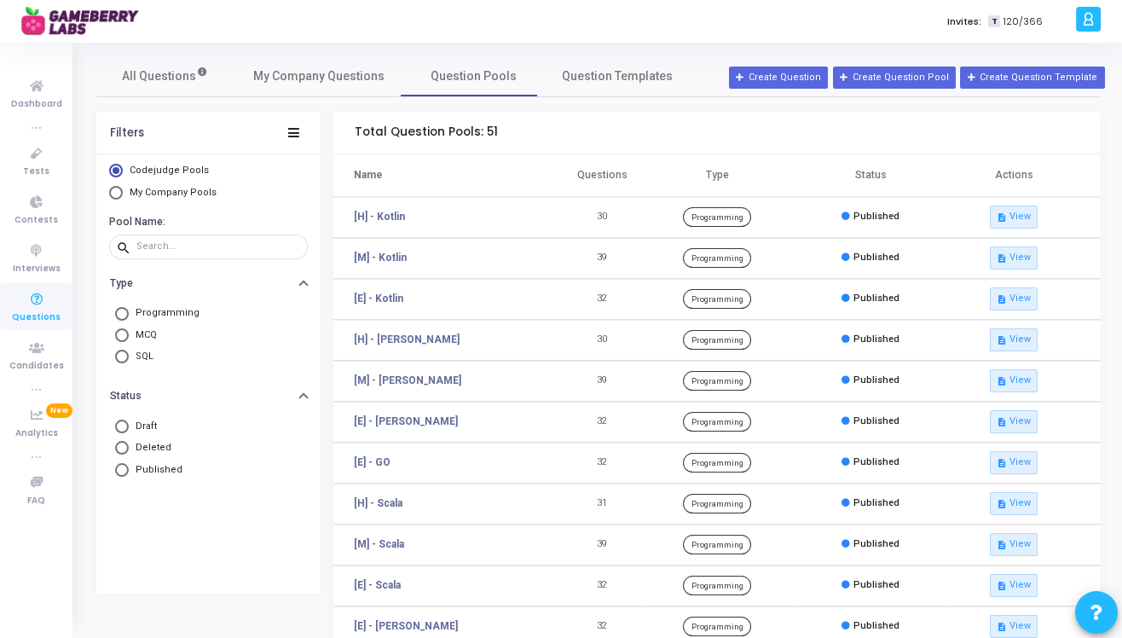
scroll to position [263, 0]
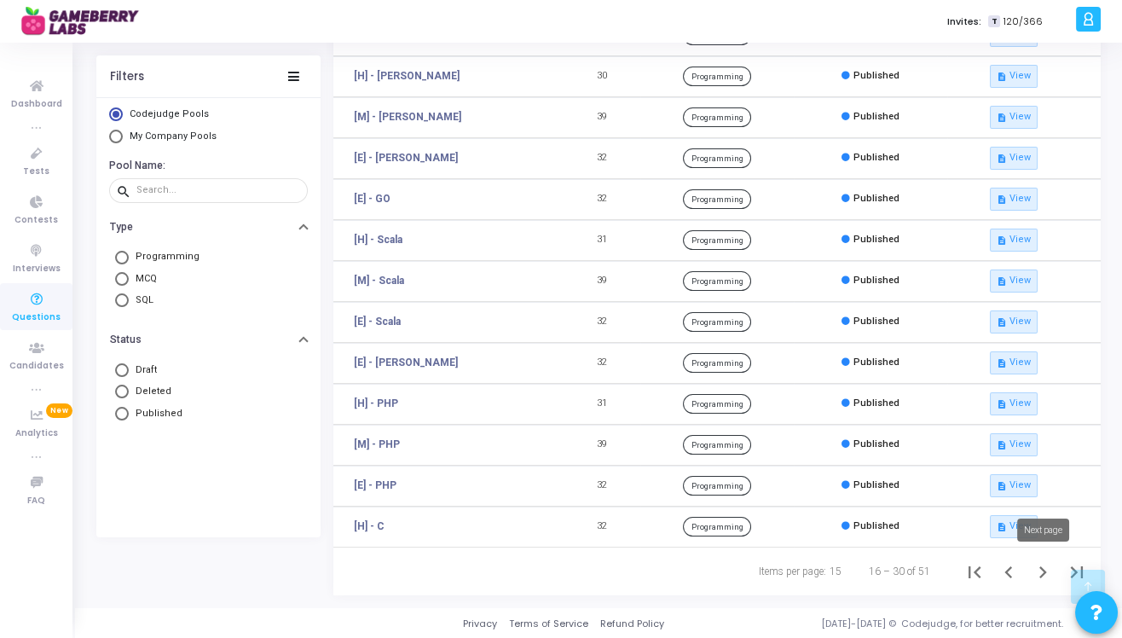
click at [1037, 567] on icon "Next page" at bounding box center [1043, 572] width 24 height 24
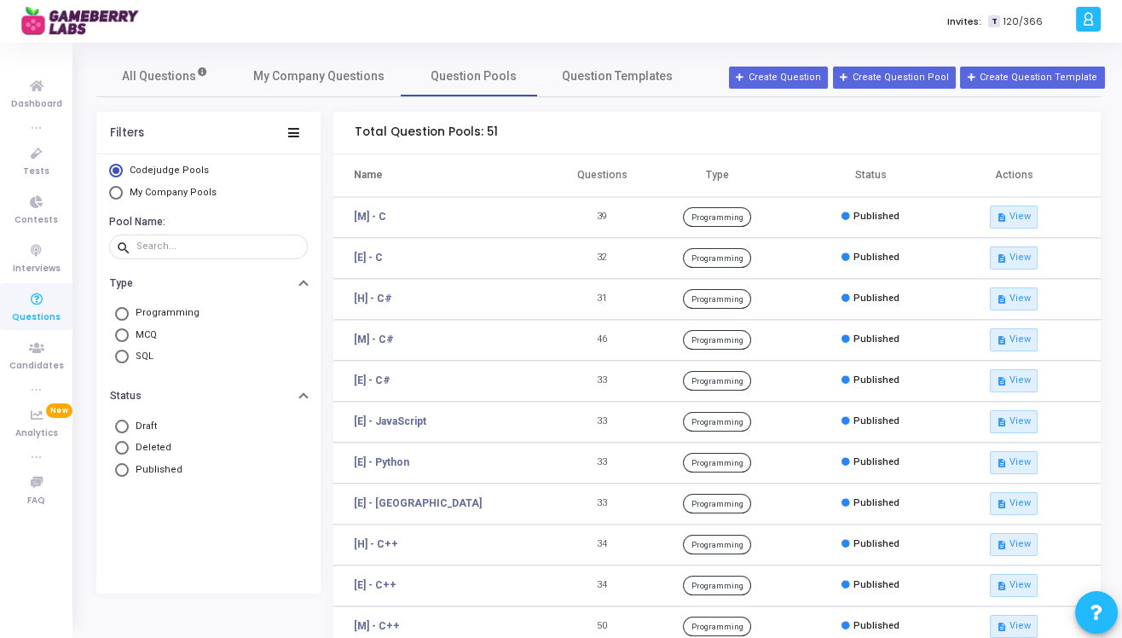
scroll to position [263, 0]
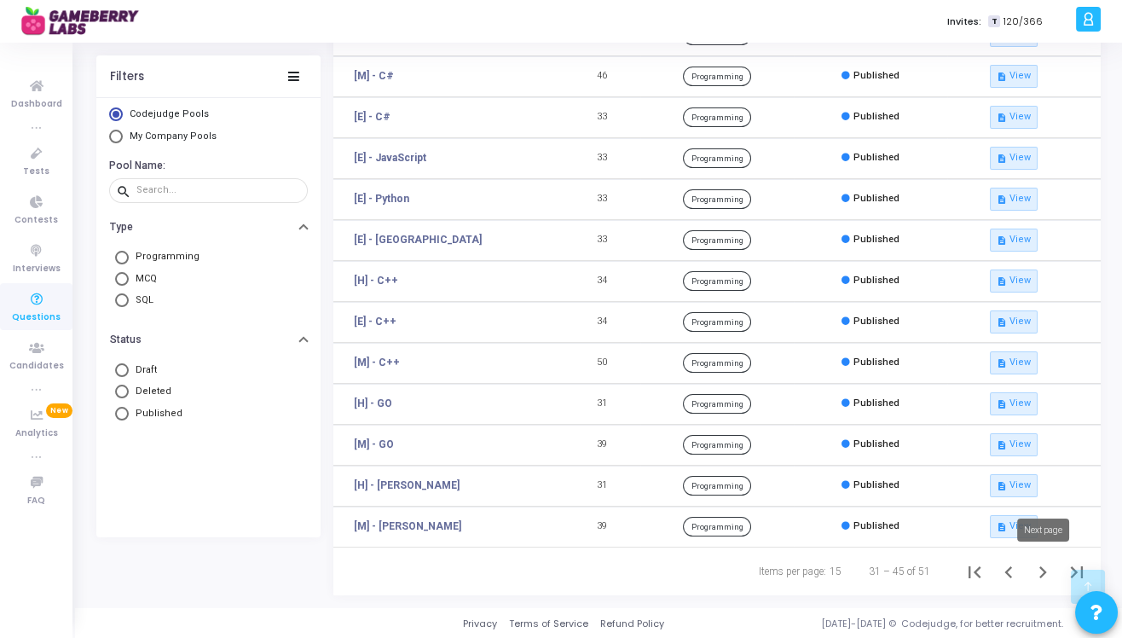
click at [1044, 576] on icon "Next page" at bounding box center [1043, 572] width 24 height 24
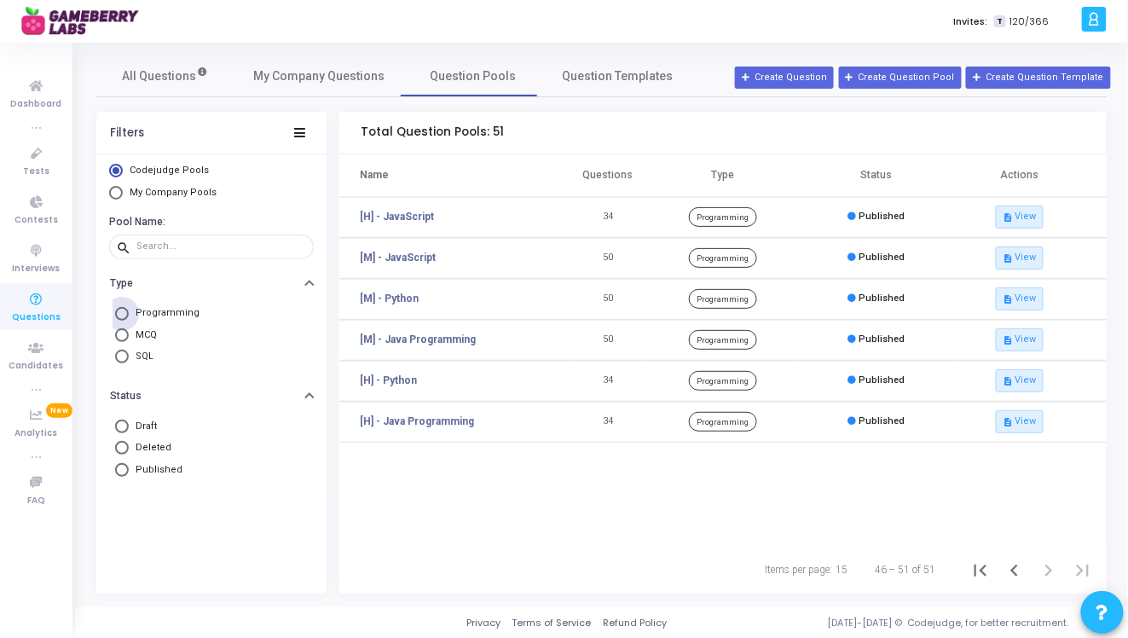
click at [125, 315] on span at bounding box center [122, 314] width 14 height 14
click at [125, 315] on input "Programming" at bounding box center [122, 314] width 14 height 14
radio input "true"
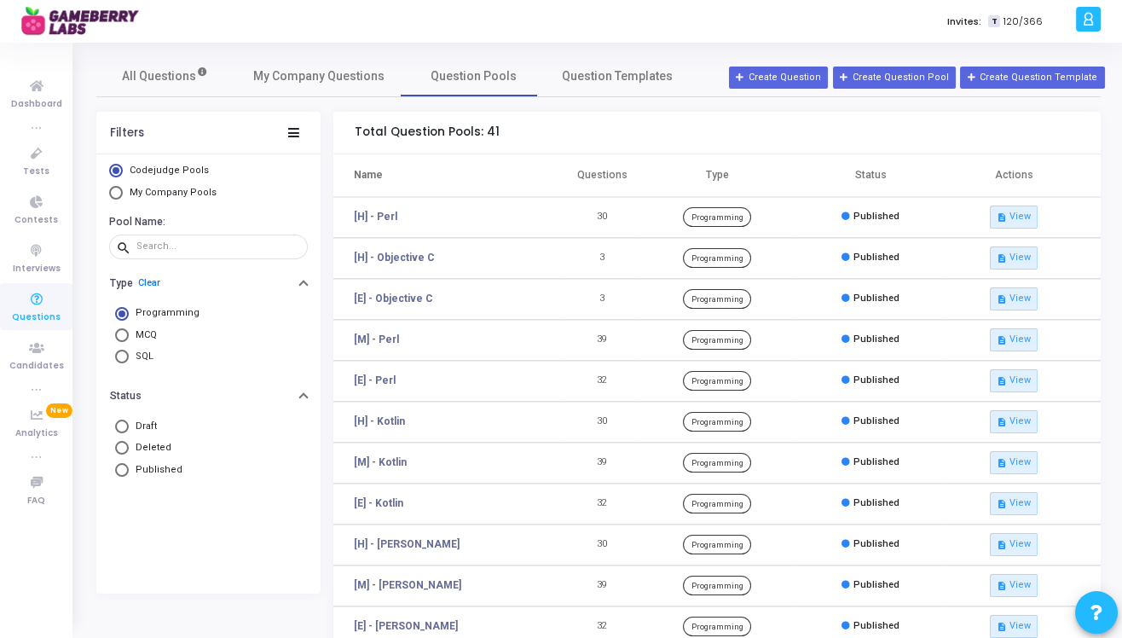
scroll to position [263, 0]
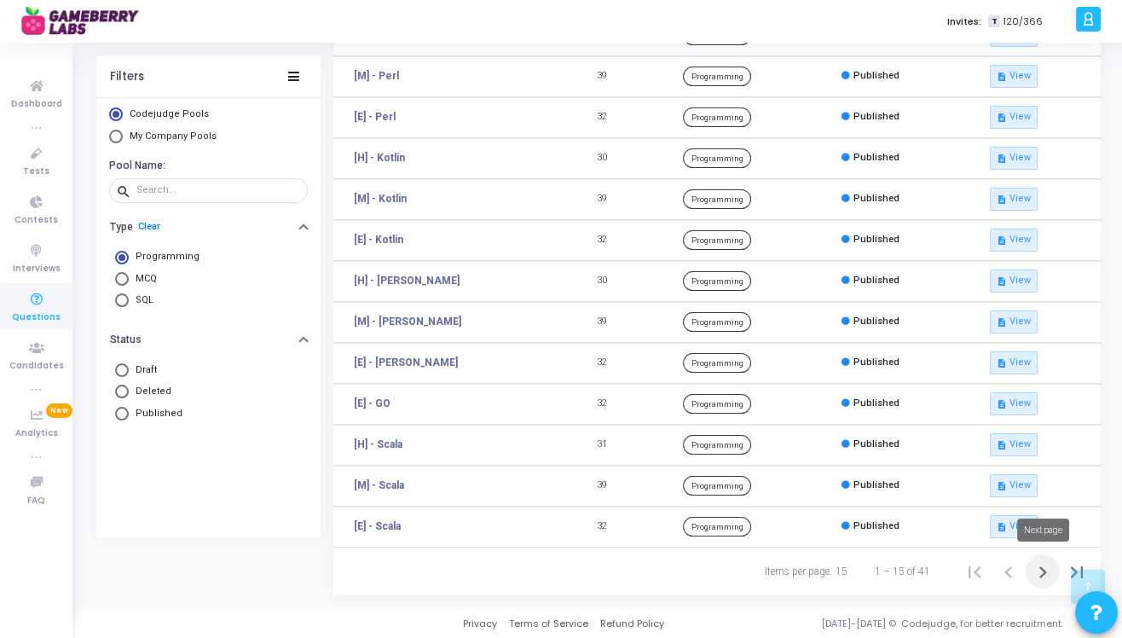
click at [1040, 569] on icon "Next page" at bounding box center [1043, 572] width 24 height 24
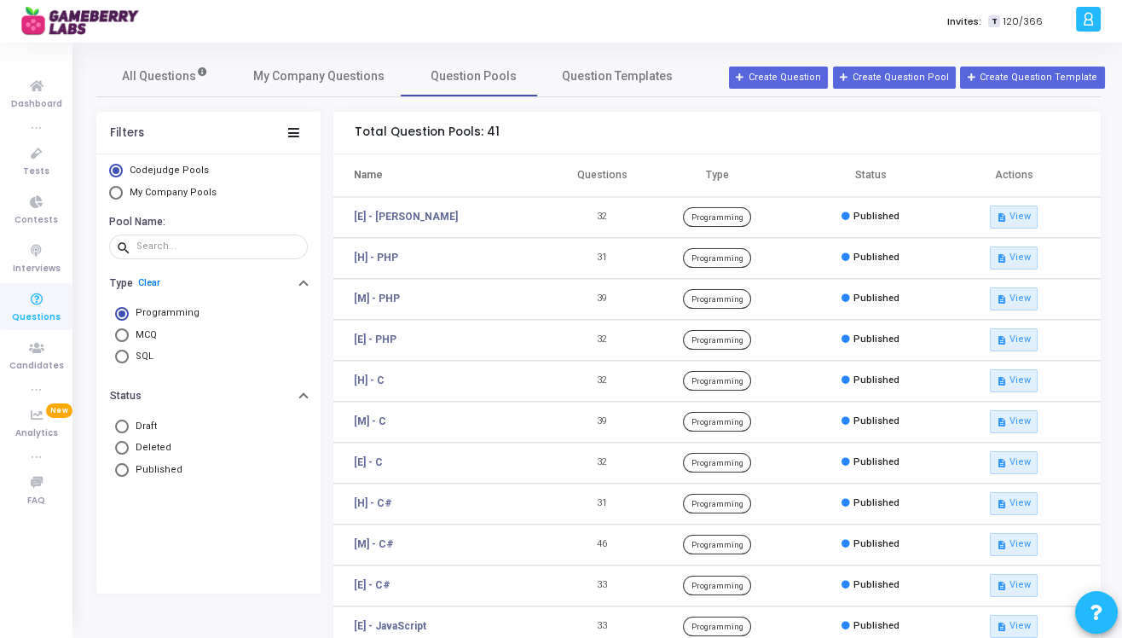
scroll to position [263, 0]
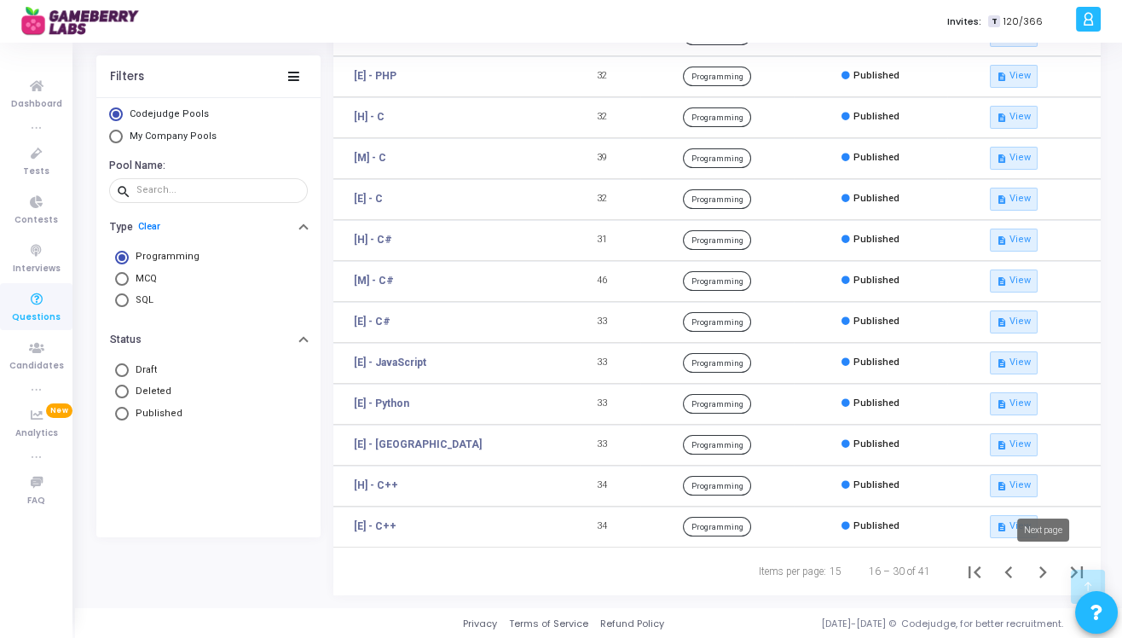
click at [1039, 573] on icon "Next page" at bounding box center [1043, 572] width 24 height 24
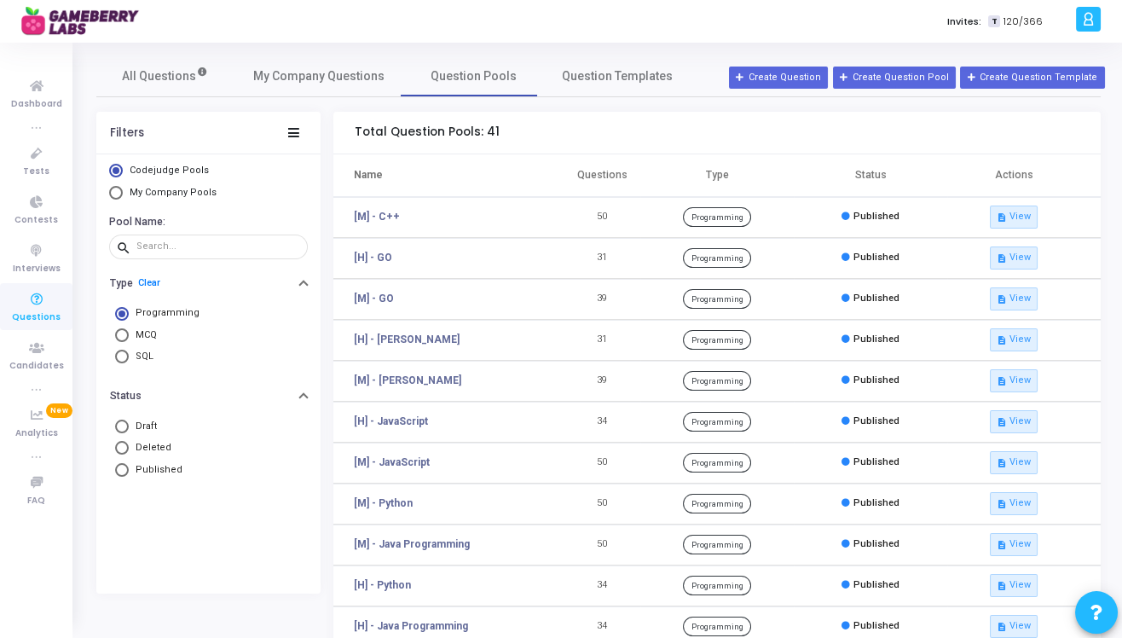
scroll to position [100, 0]
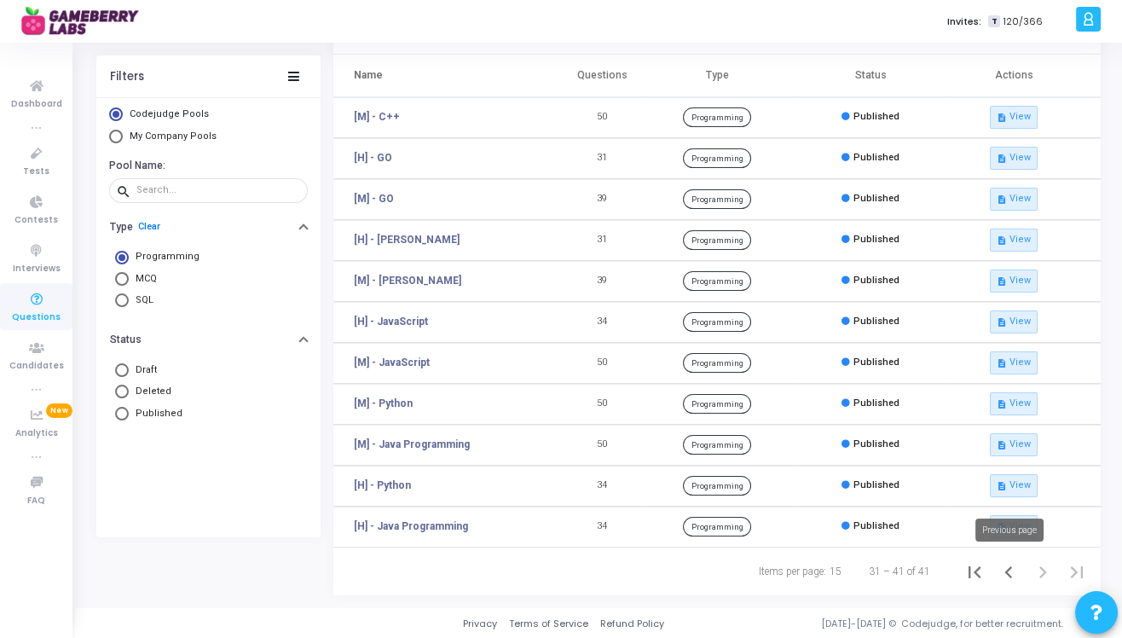
click at [1003, 563] on icon "Previous page" at bounding box center [1008, 572] width 24 height 24
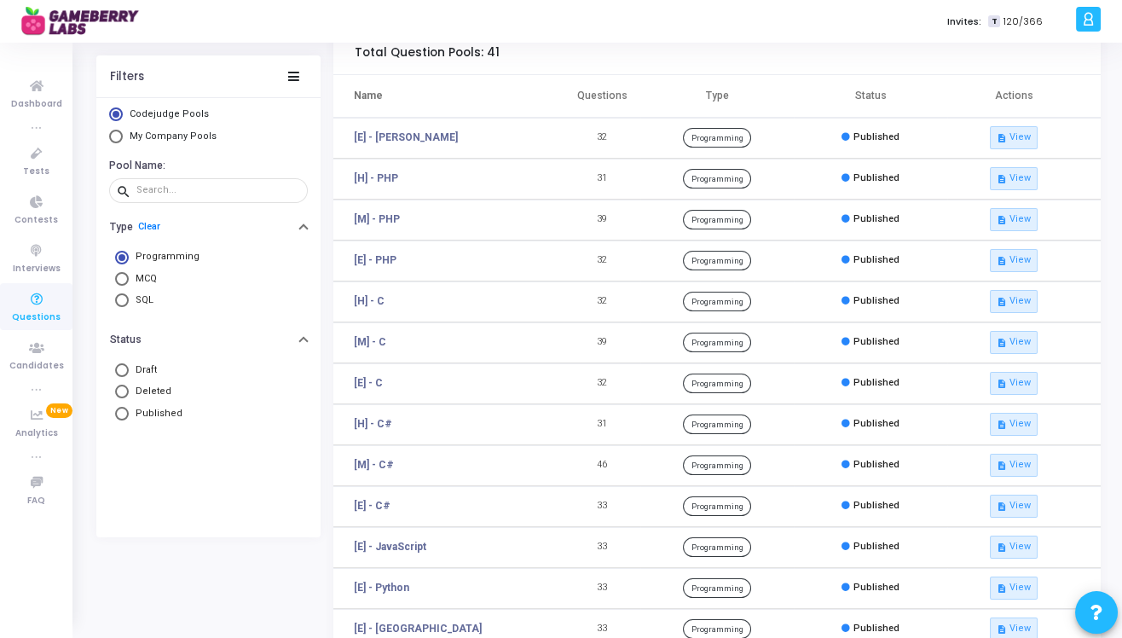
scroll to position [263, 0]
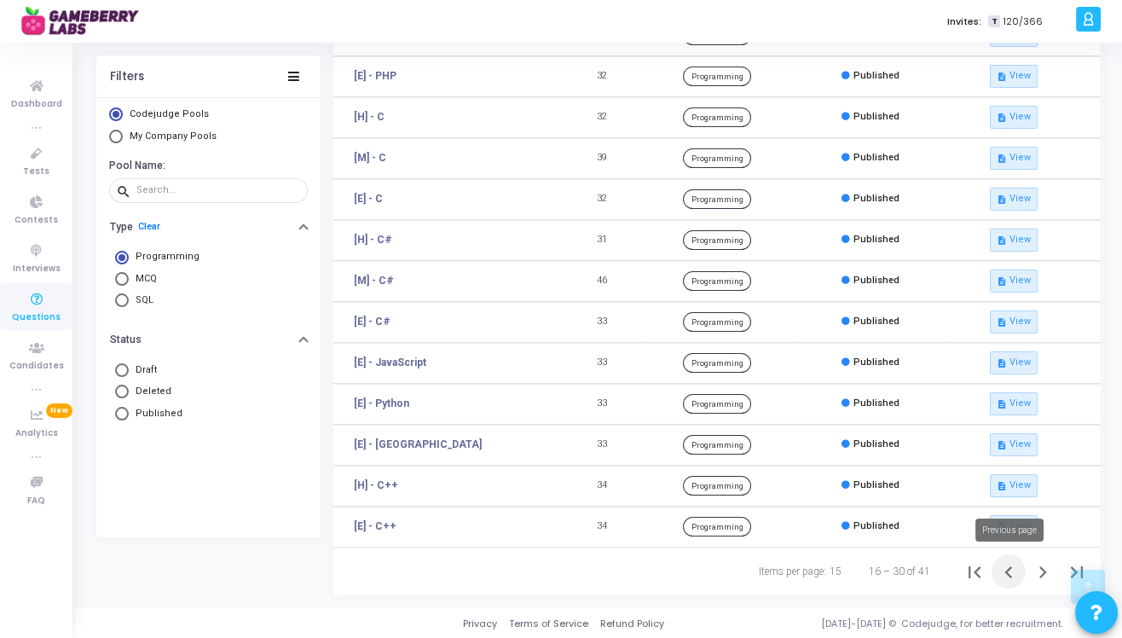
click at [1009, 574] on icon "Previous page" at bounding box center [1008, 572] width 8 height 12
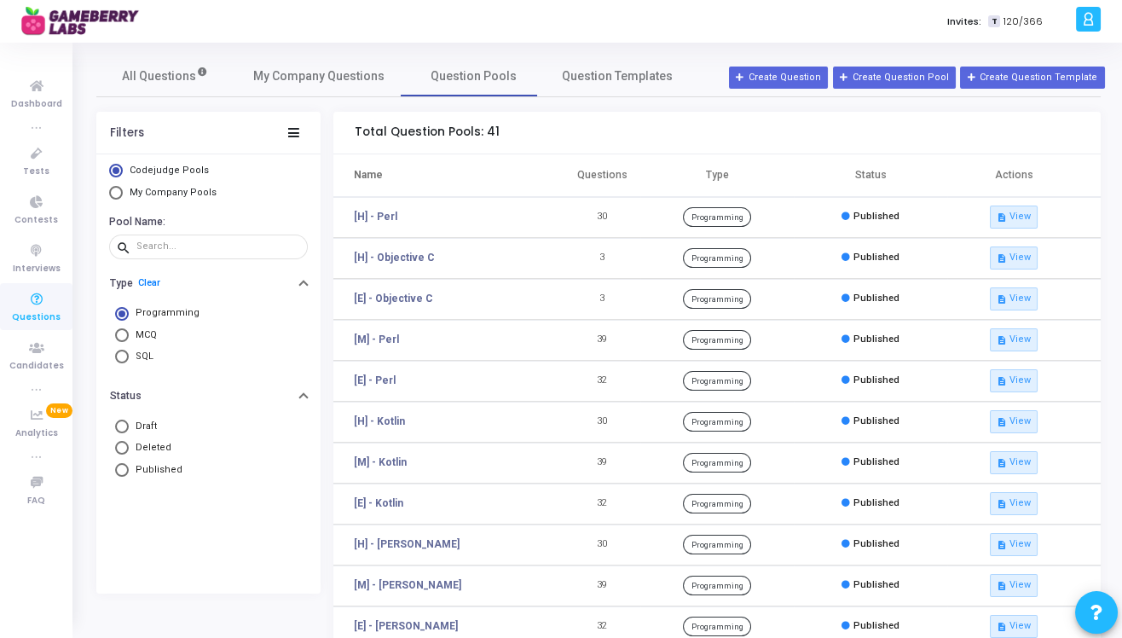
click at [193, 199] on span "My Company Pools" at bounding box center [171, 193] width 96 height 14
click at [123, 199] on input "My Company Pools" at bounding box center [116, 193] width 14 height 14
radio input "true"
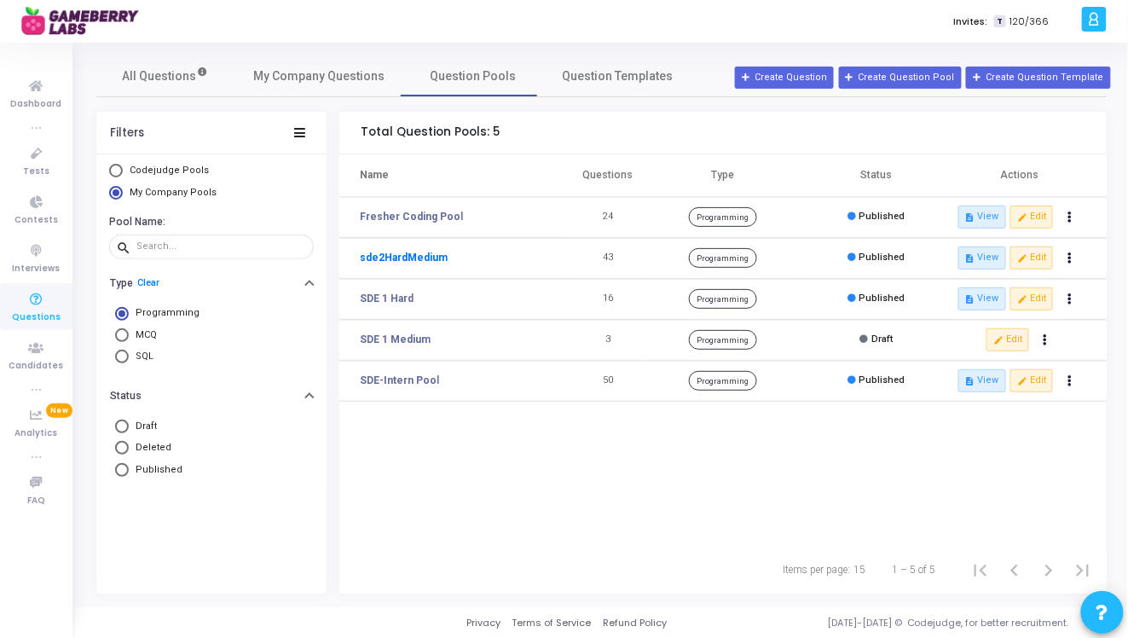
click at [422, 260] on link "sde2HardMedium" at bounding box center [404, 257] width 88 height 15
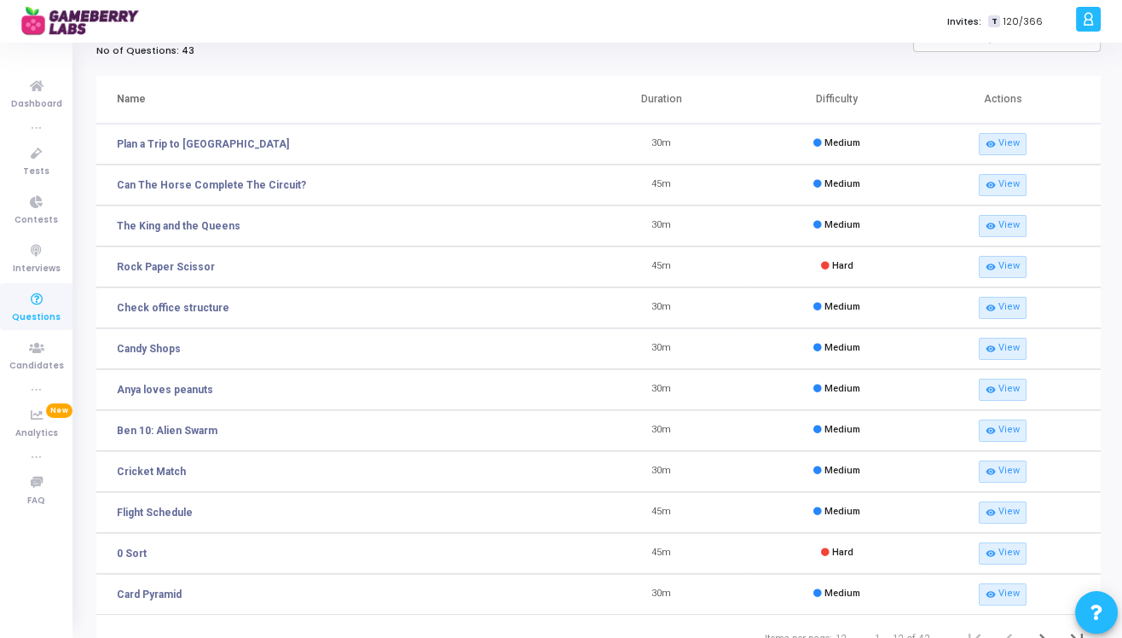
scroll to position [119, 0]
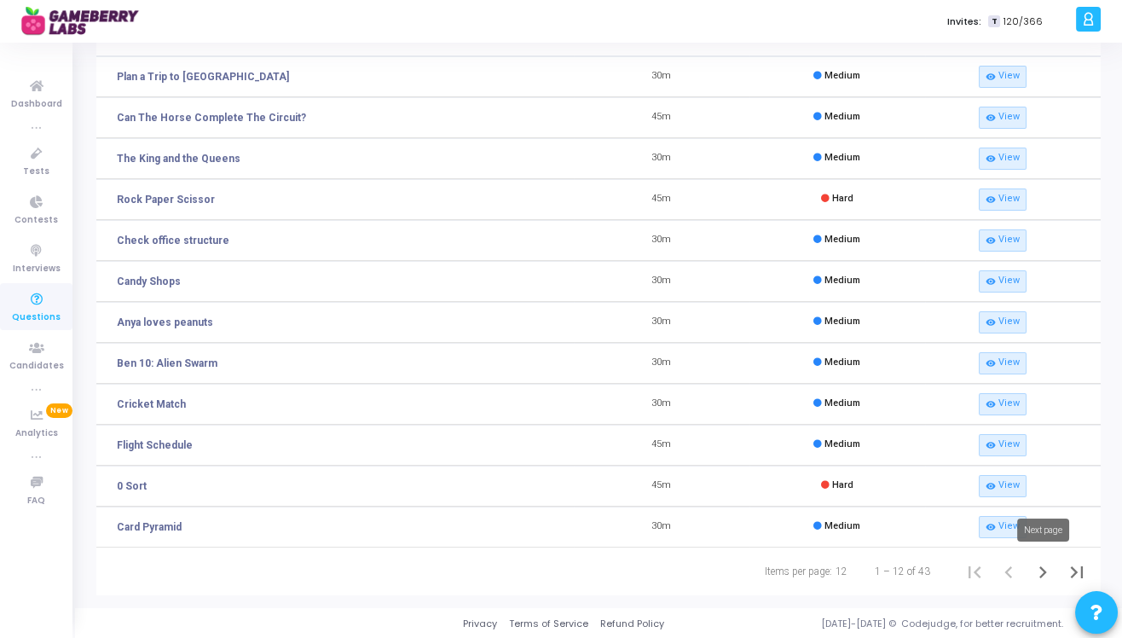
click at [1052, 569] on icon "Next page" at bounding box center [1043, 572] width 24 height 24
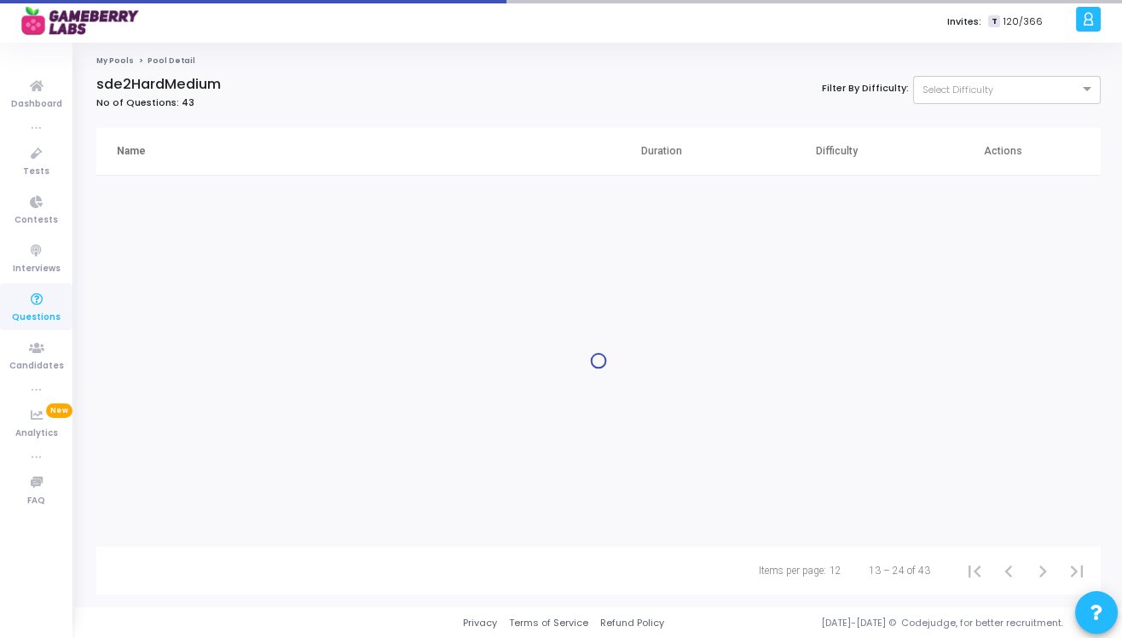
scroll to position [0, 0]
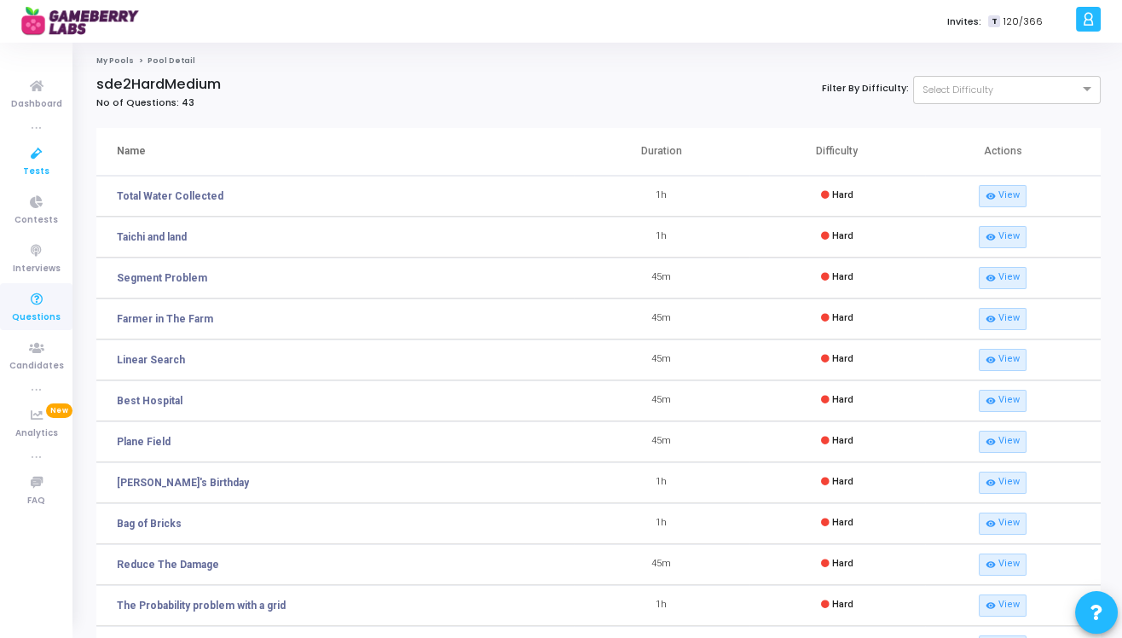
click at [28, 175] on span "Tests" at bounding box center [36, 172] width 26 height 14
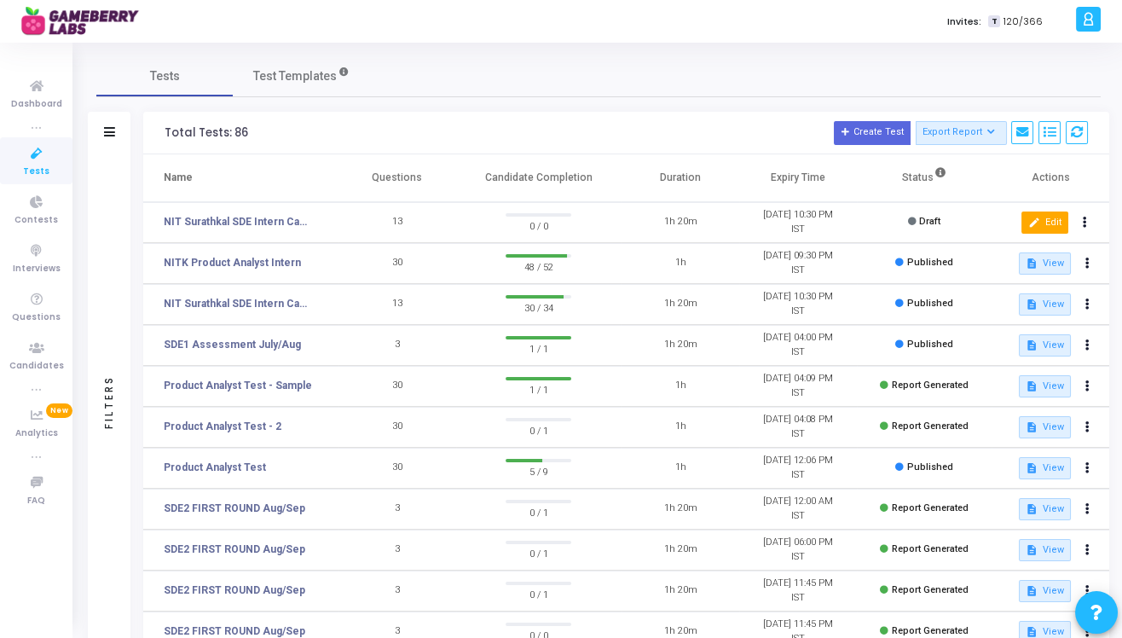
click at [1054, 217] on button "edit Edit" at bounding box center [1044, 222] width 47 height 22
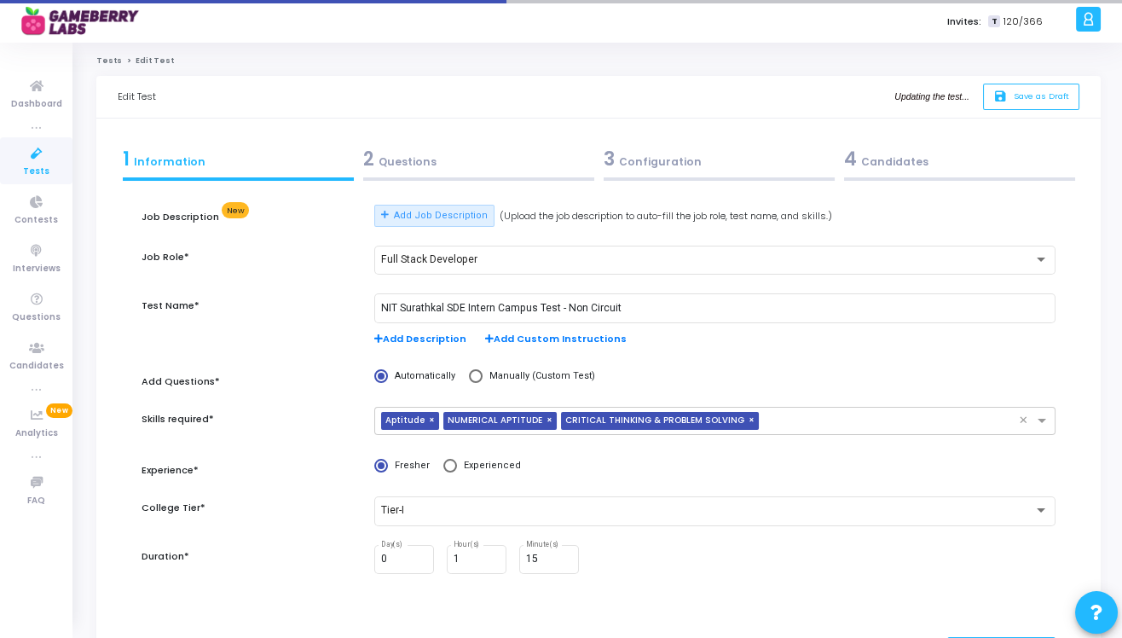
click at [395, 170] on div "2 Questions" at bounding box center [478, 159] width 231 height 28
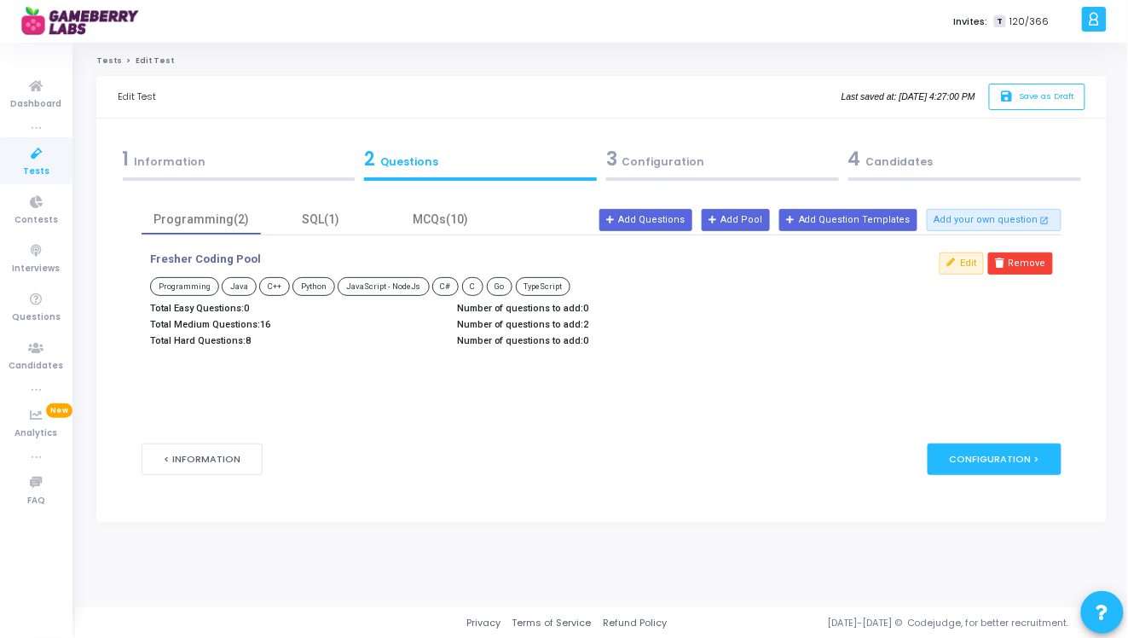
click at [584, 321] on span "2" at bounding box center [586, 324] width 5 height 11
click at [322, 231] on div "SQL(1)" at bounding box center [320, 220] width 119 height 30
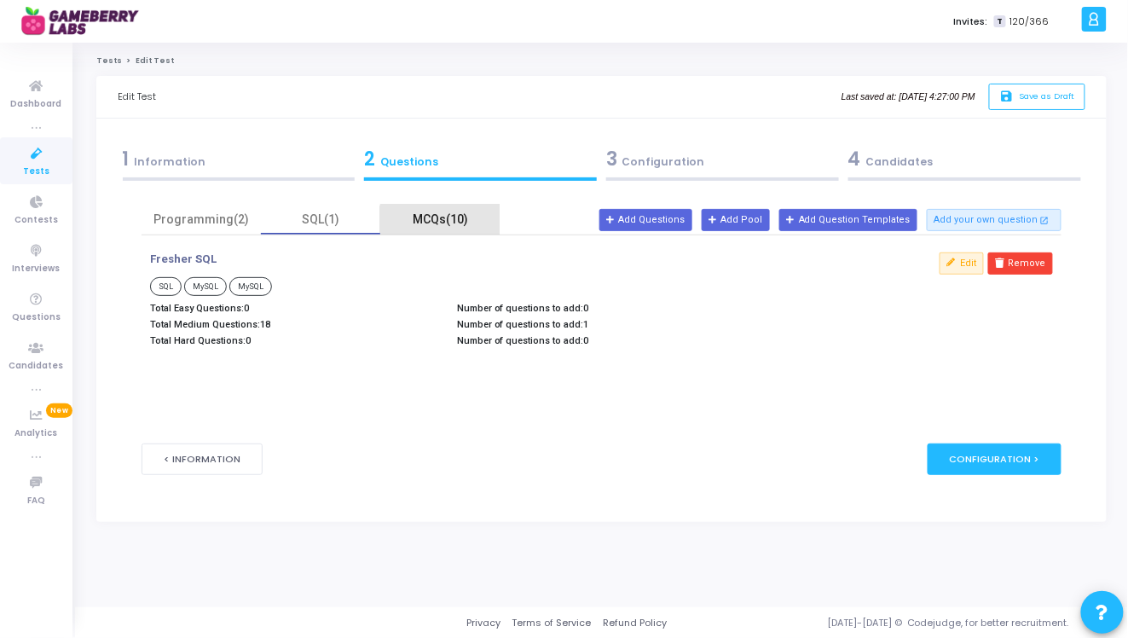
click at [458, 230] on div "MCQs(10)" at bounding box center [439, 220] width 119 height 30
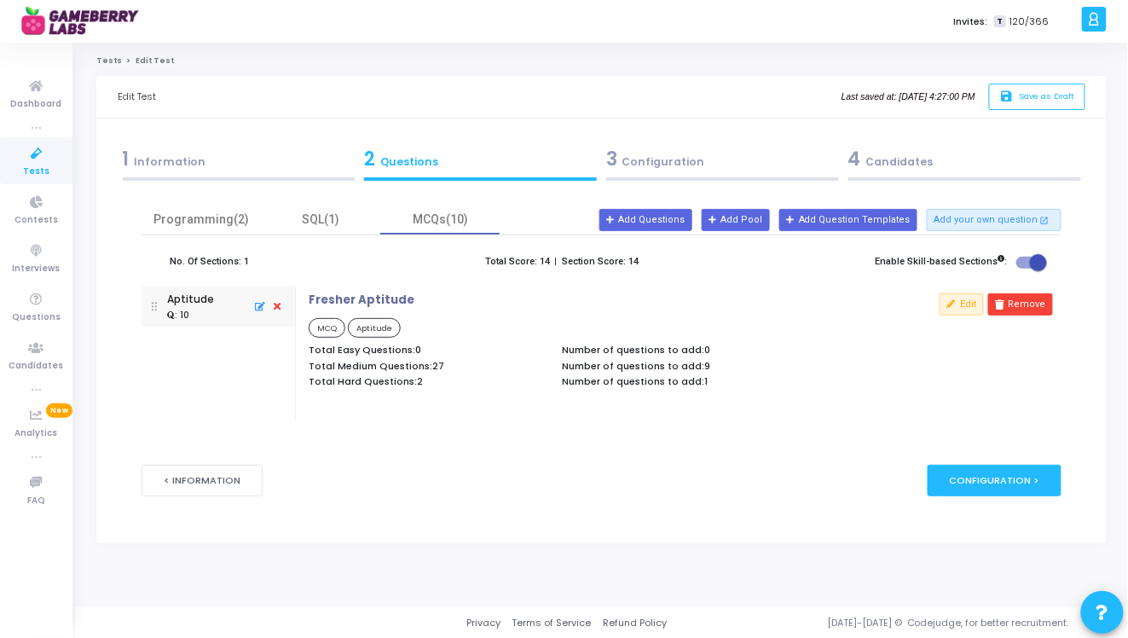
click at [675, 165] on div "3 Configuration" at bounding box center [722, 159] width 233 height 28
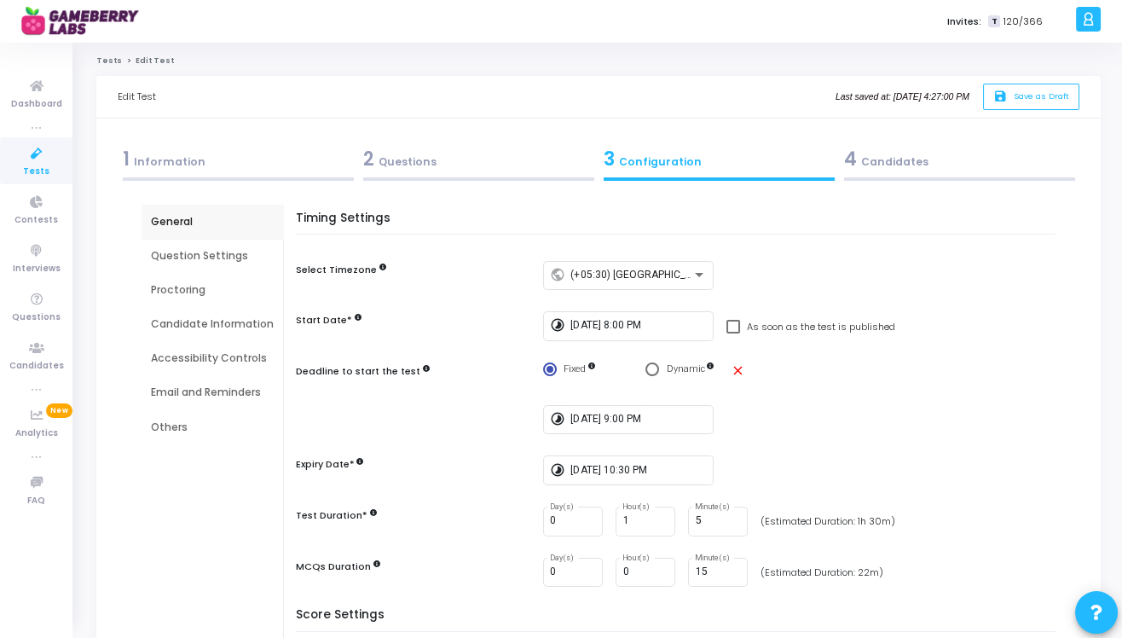
click at [190, 256] on div "Question Settings" at bounding box center [212, 255] width 123 height 15
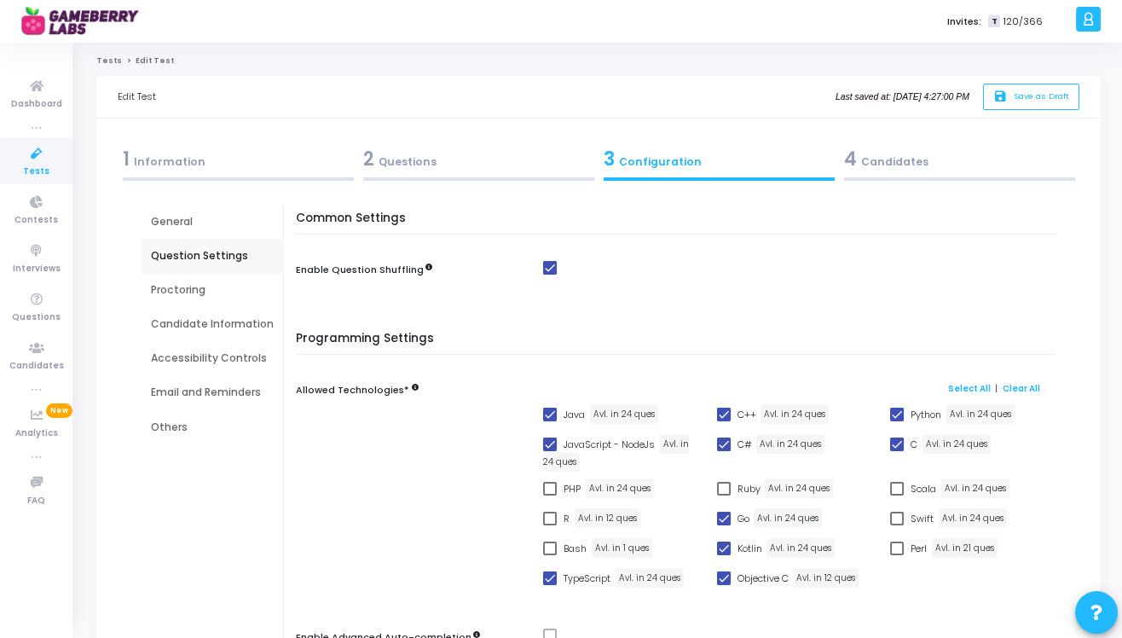
click at [199, 277] on div "Proctoring" at bounding box center [211, 290] width 141 height 34
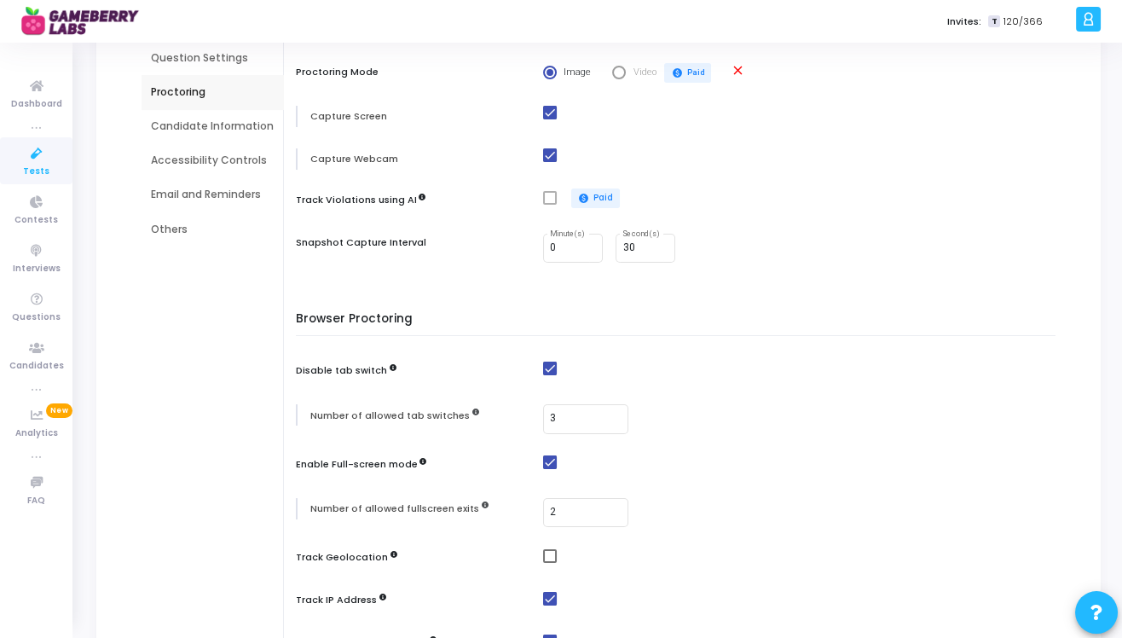
scroll to position [214, 0]
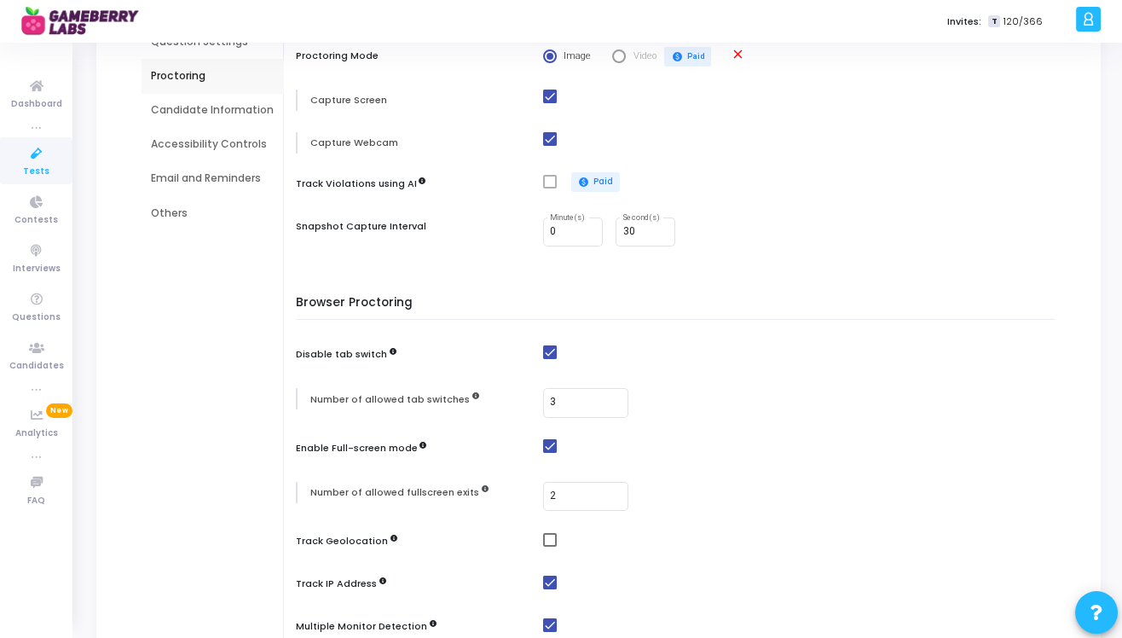
click at [218, 105] on div "Candidate Information" at bounding box center [212, 109] width 123 height 15
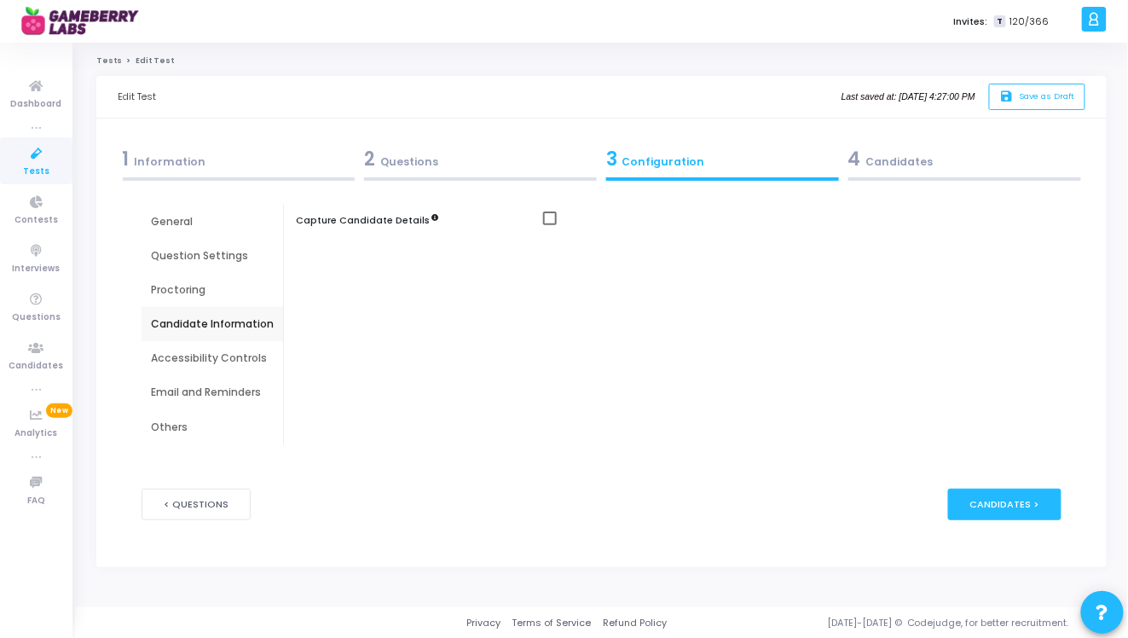
click at [206, 368] on div "Accessibility Controls" at bounding box center [211, 358] width 141 height 34
click at [214, 395] on div "Email and Reminders" at bounding box center [212, 391] width 123 height 15
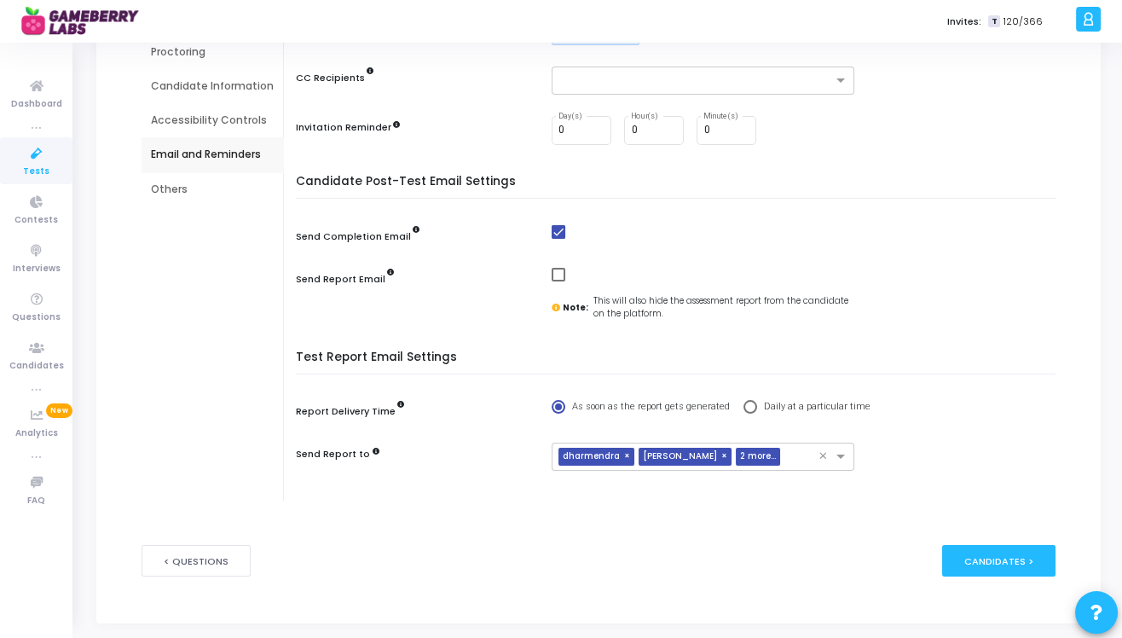
scroll to position [245, 0]
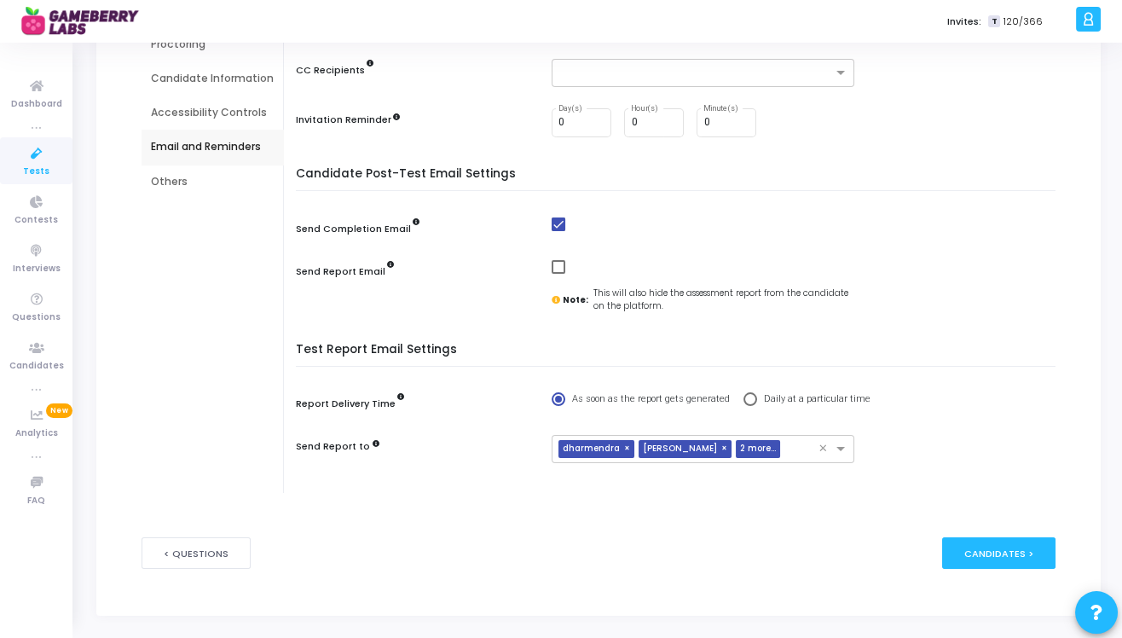
click at [169, 176] on div "Others" at bounding box center [212, 181] width 123 height 15
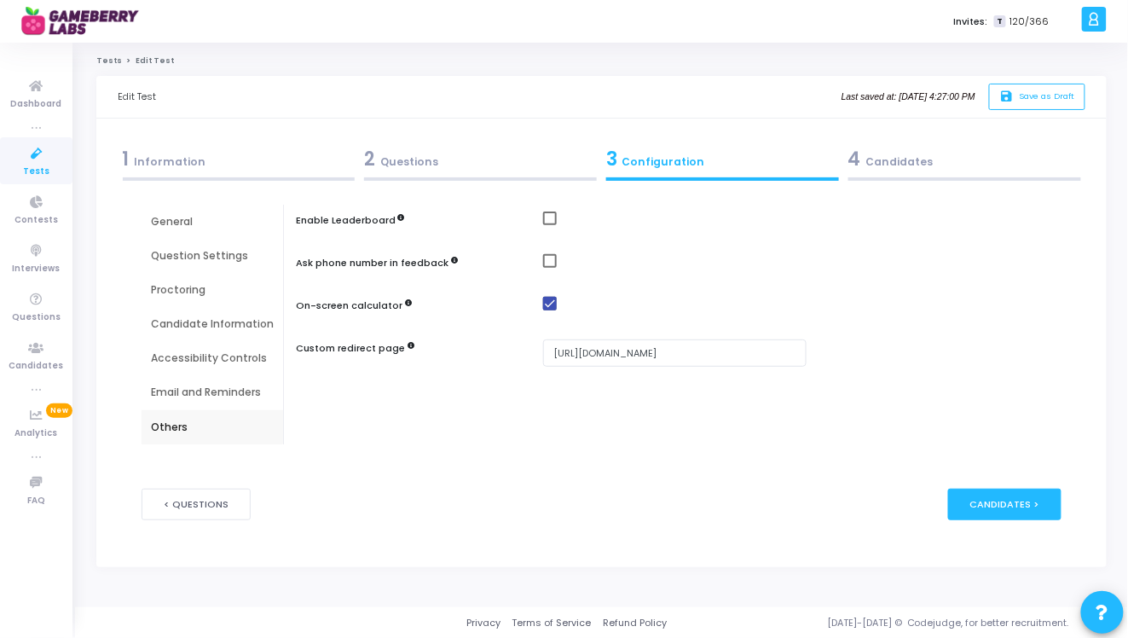
click at [421, 162] on div "2 Questions" at bounding box center [480, 159] width 233 height 28
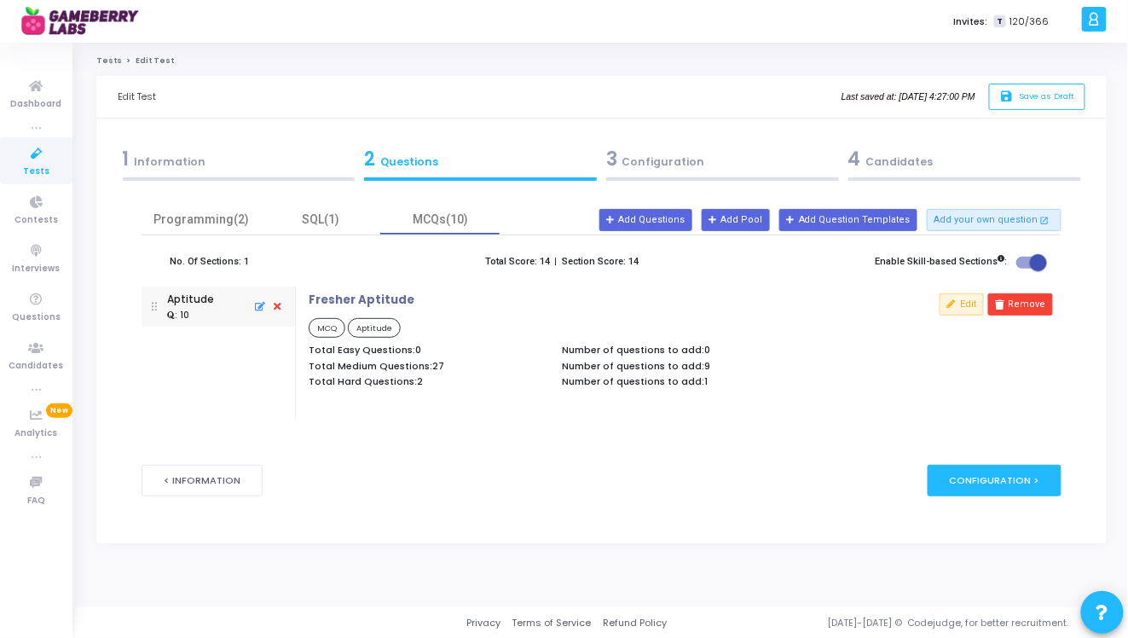
click at [238, 160] on div "1 Information" at bounding box center [239, 159] width 233 height 28
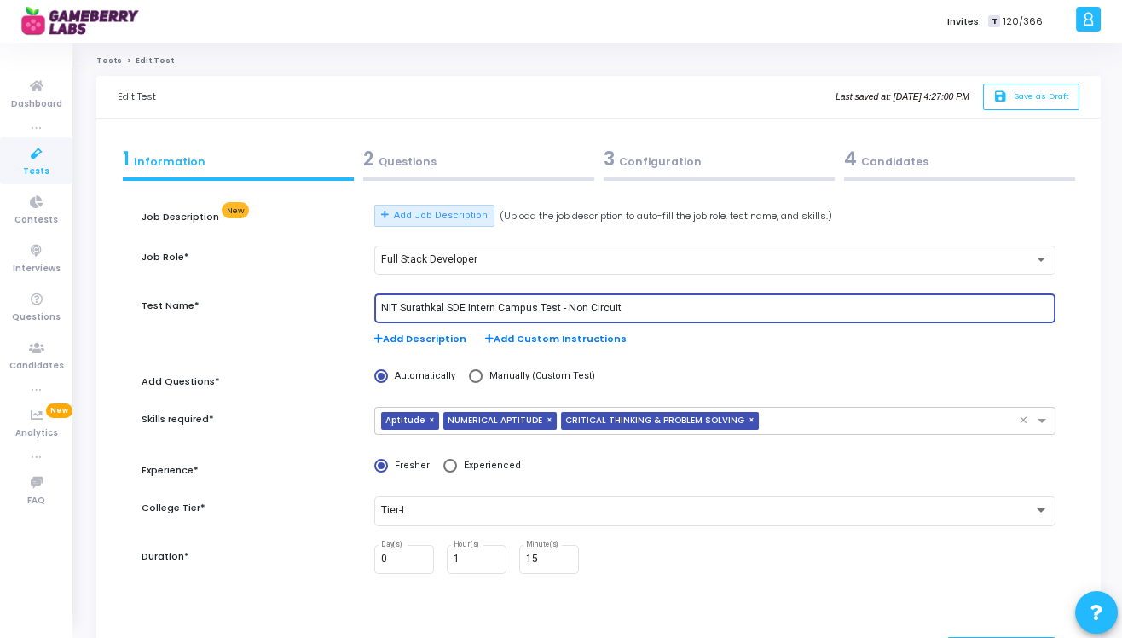
click at [541, 303] on input "NIT Surathkal SDE Intern Campus Test - Non Circuit" at bounding box center [714, 309] width 667 height 12
click at [512, 306] on input "NIT Surathkal SDE Intern Campus - Non Circuit" at bounding box center [714, 309] width 667 height 12
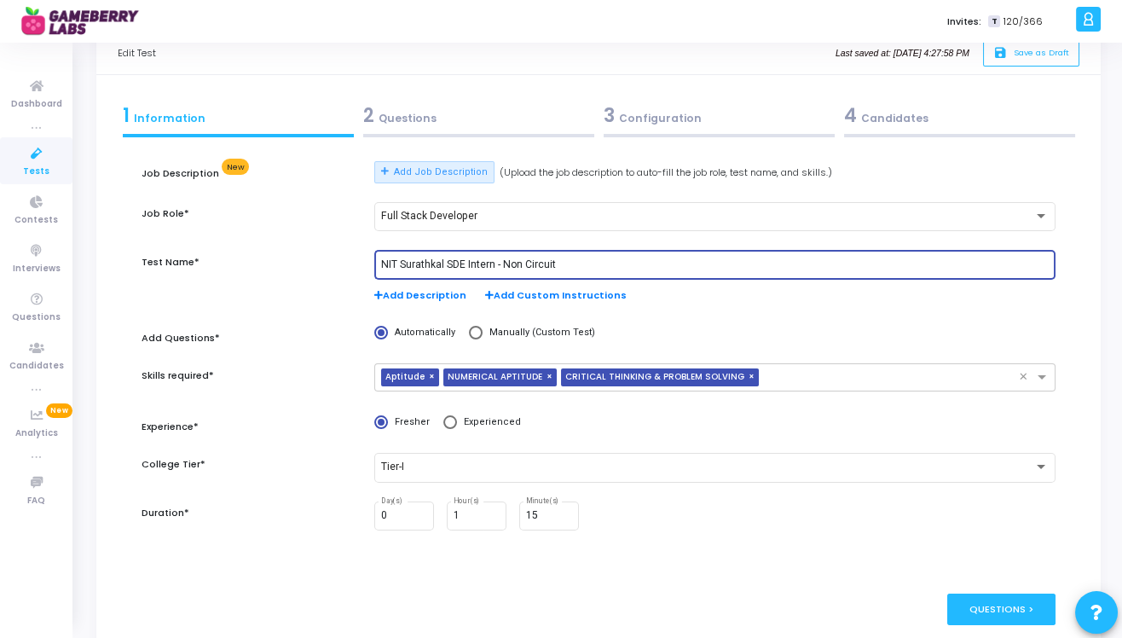
scroll to position [86, 0]
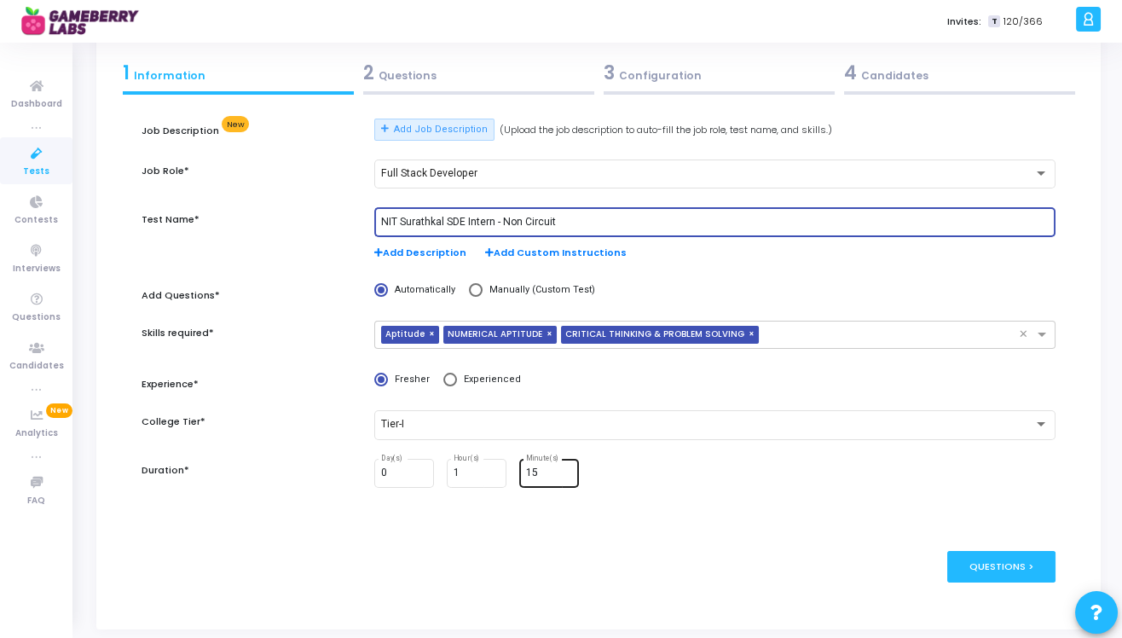
type input "NIT Surathkal SDE Intern - Non Circuit"
click at [546, 474] on input "15" at bounding box center [549, 473] width 46 height 12
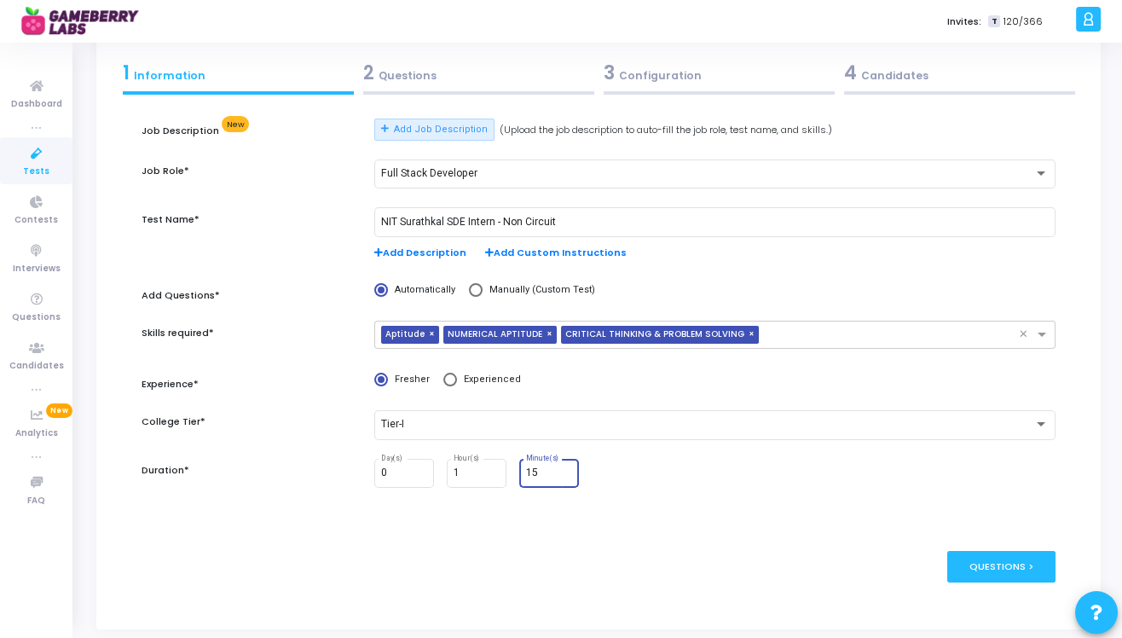
click at [444, 69] on div "2 Questions" at bounding box center [478, 73] width 231 height 28
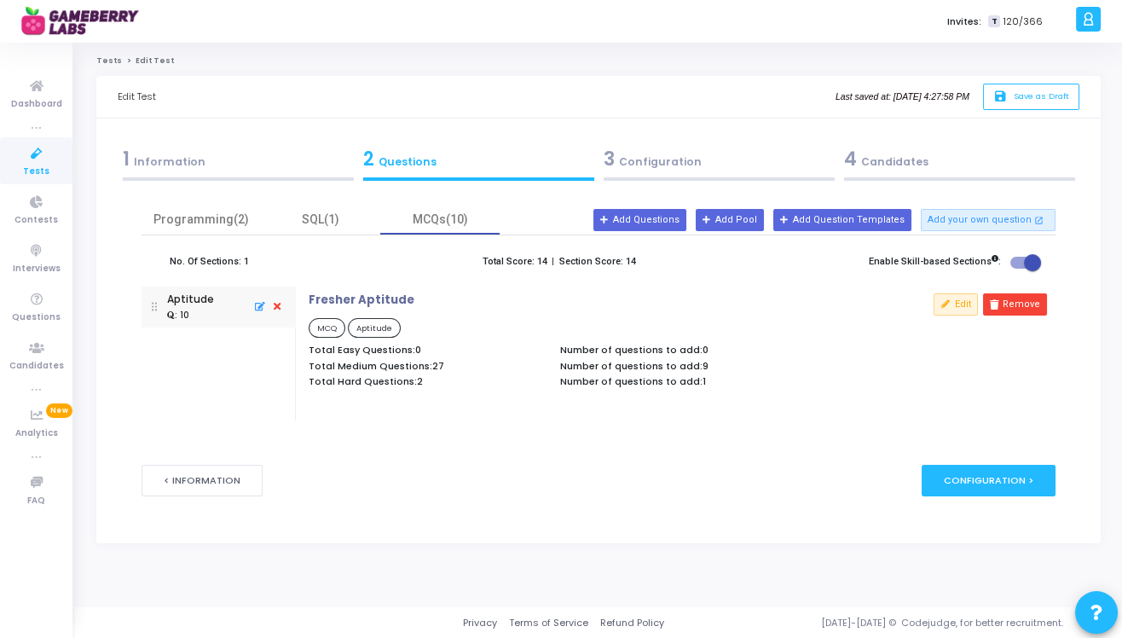
scroll to position [0, 0]
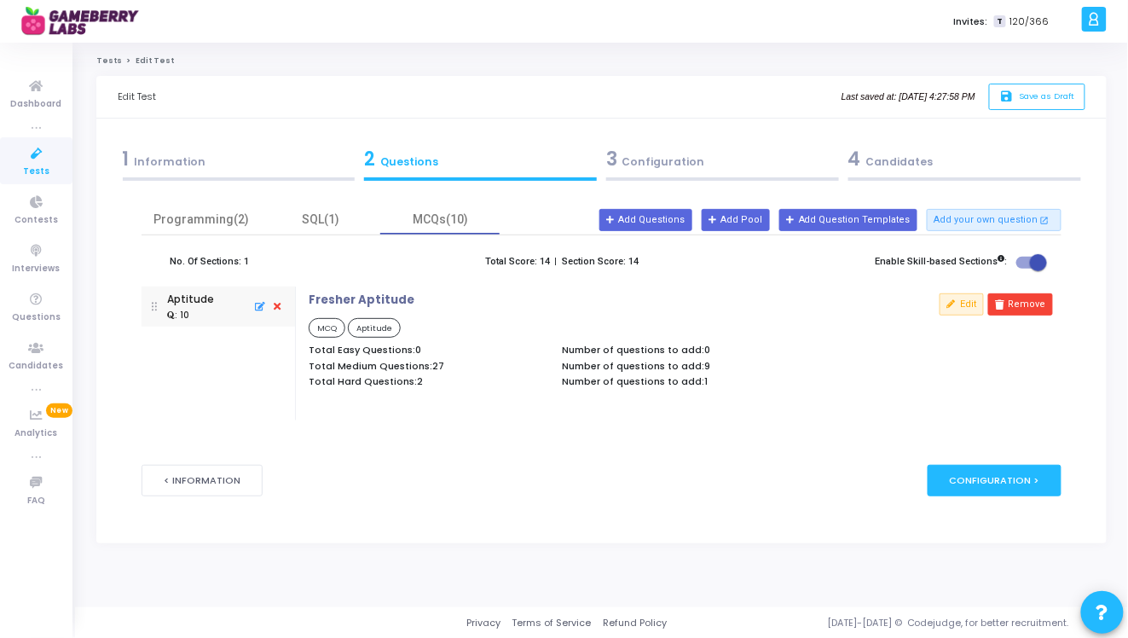
click at [649, 173] on div "3 Configuration" at bounding box center [723, 163] width 242 height 46
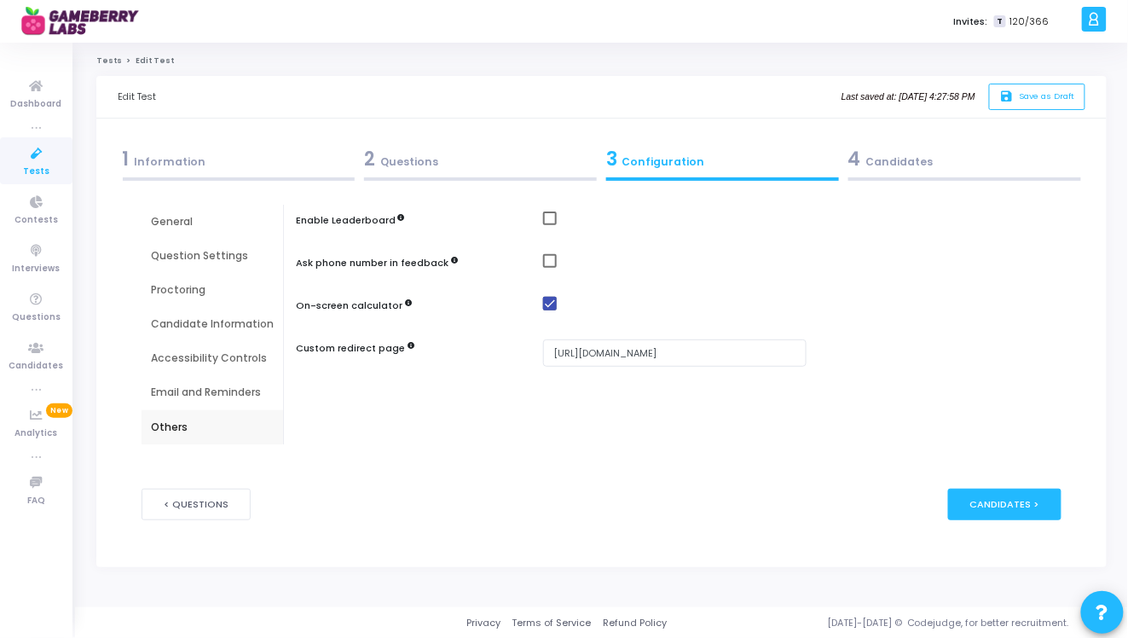
click at [219, 254] on div "Question Settings" at bounding box center [212, 255] width 123 height 15
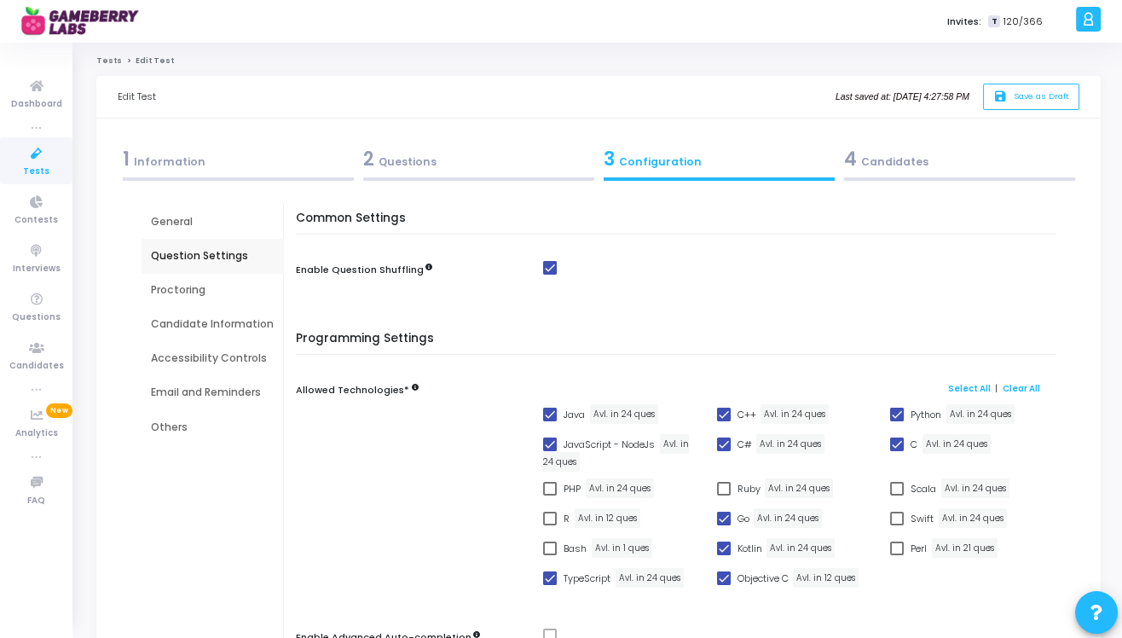
click at [176, 231] on div "General" at bounding box center [211, 222] width 141 height 34
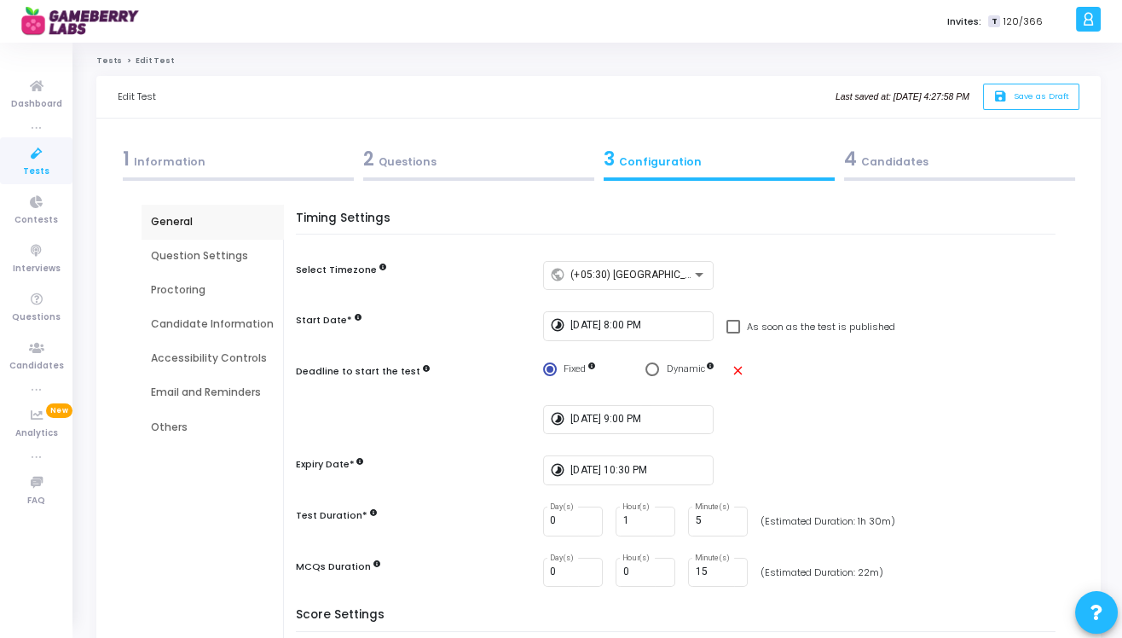
click at [898, 169] on div "4 Candidates" at bounding box center [959, 159] width 231 height 28
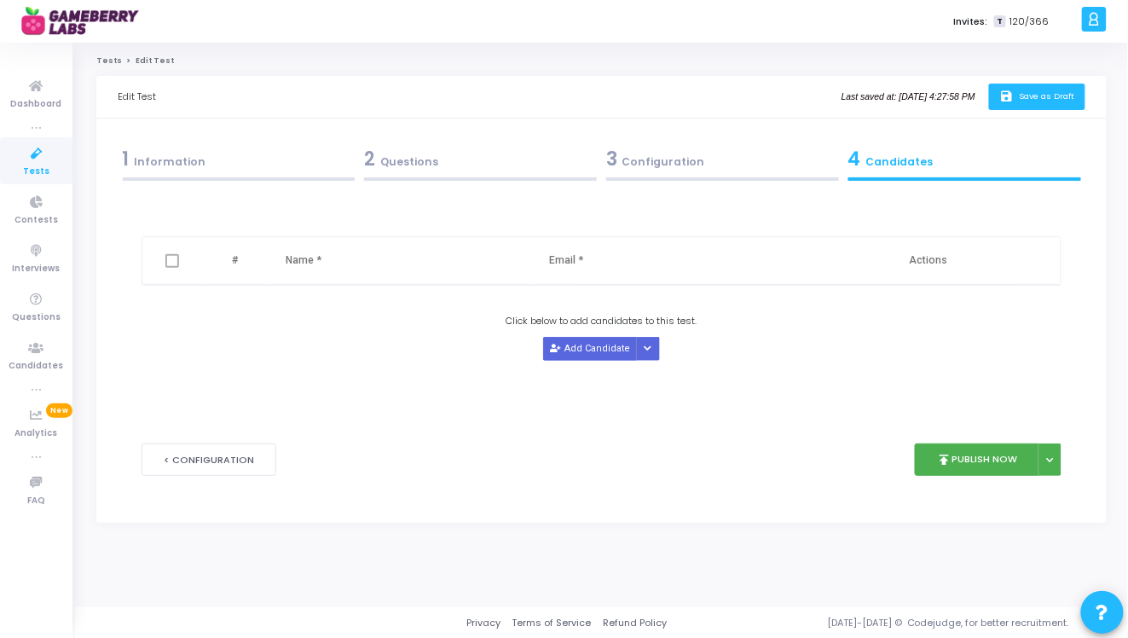
click at [1035, 91] on span "Save as Draft" at bounding box center [1046, 95] width 55 height 11
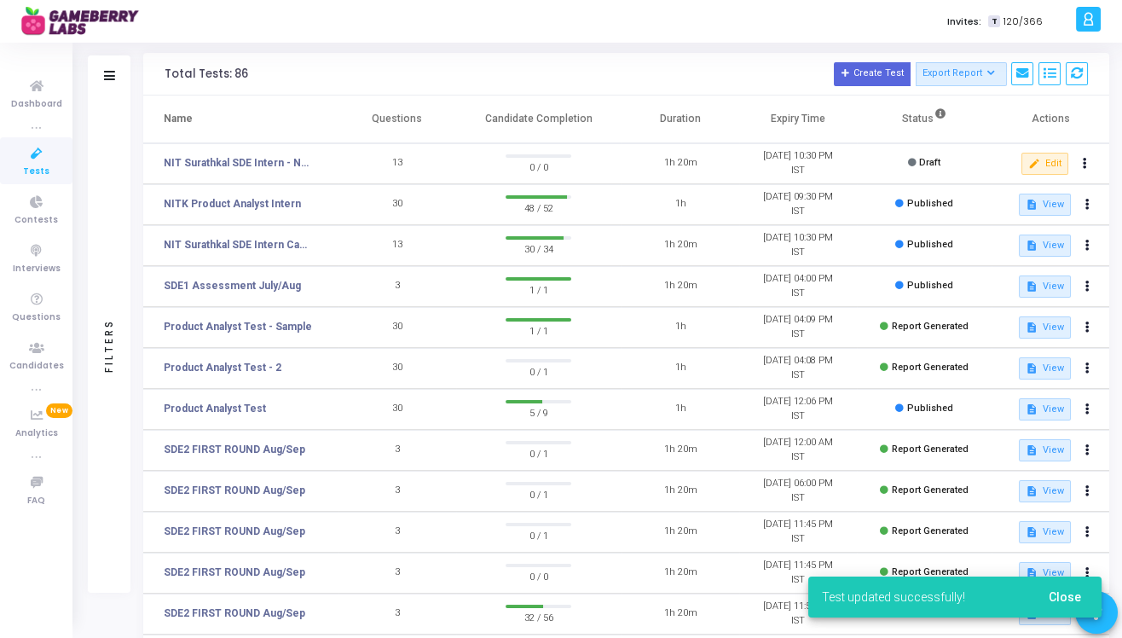
scroll to position [60, 0]
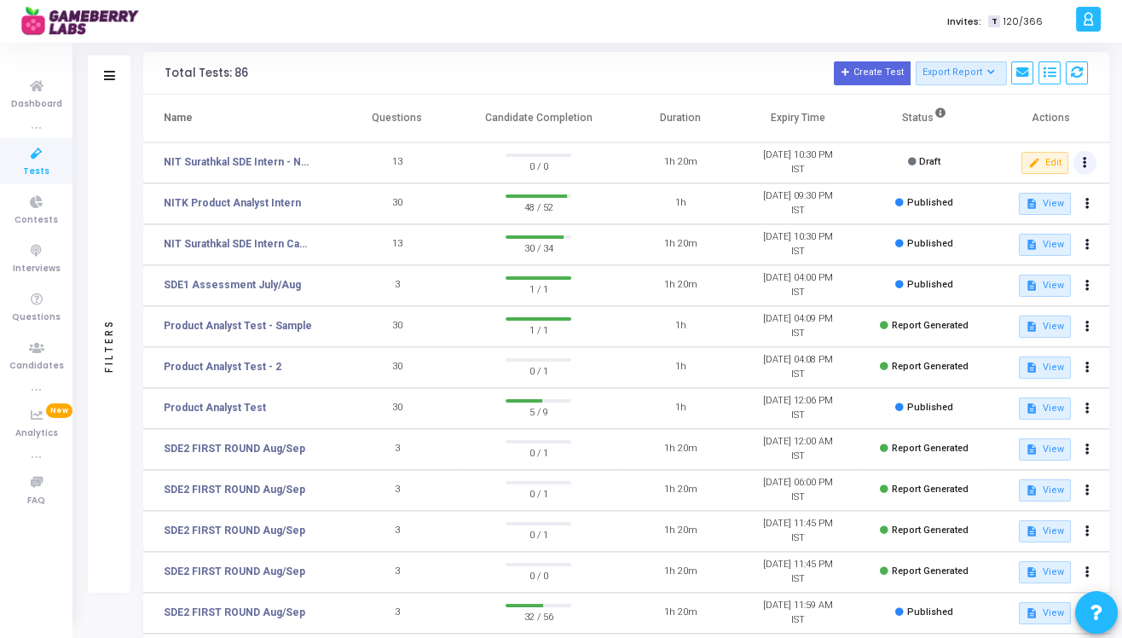
click at [1084, 165] on icon at bounding box center [1084, 163] width 4 height 9
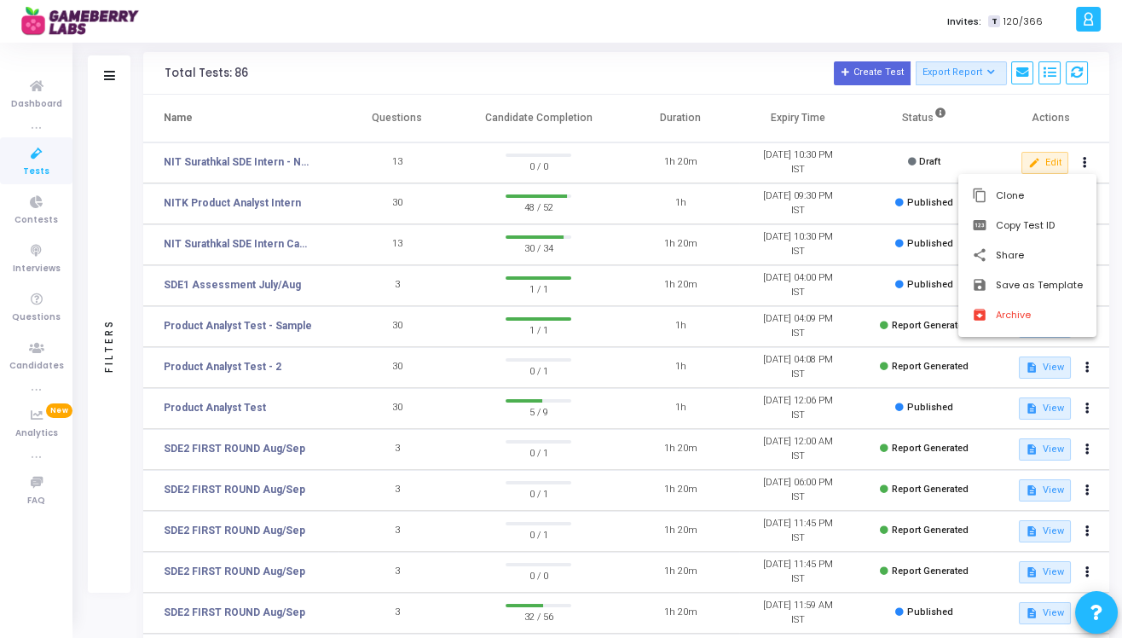
click at [916, 147] on div at bounding box center [561, 319] width 1122 height 638
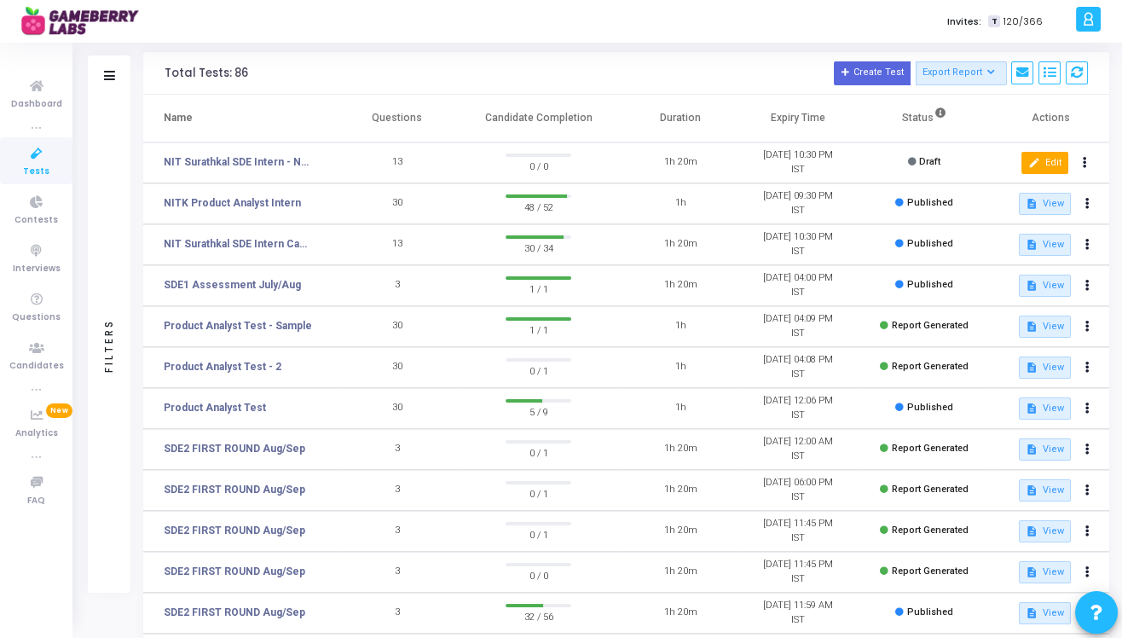
click at [1047, 165] on button "edit Edit" at bounding box center [1044, 163] width 47 height 22
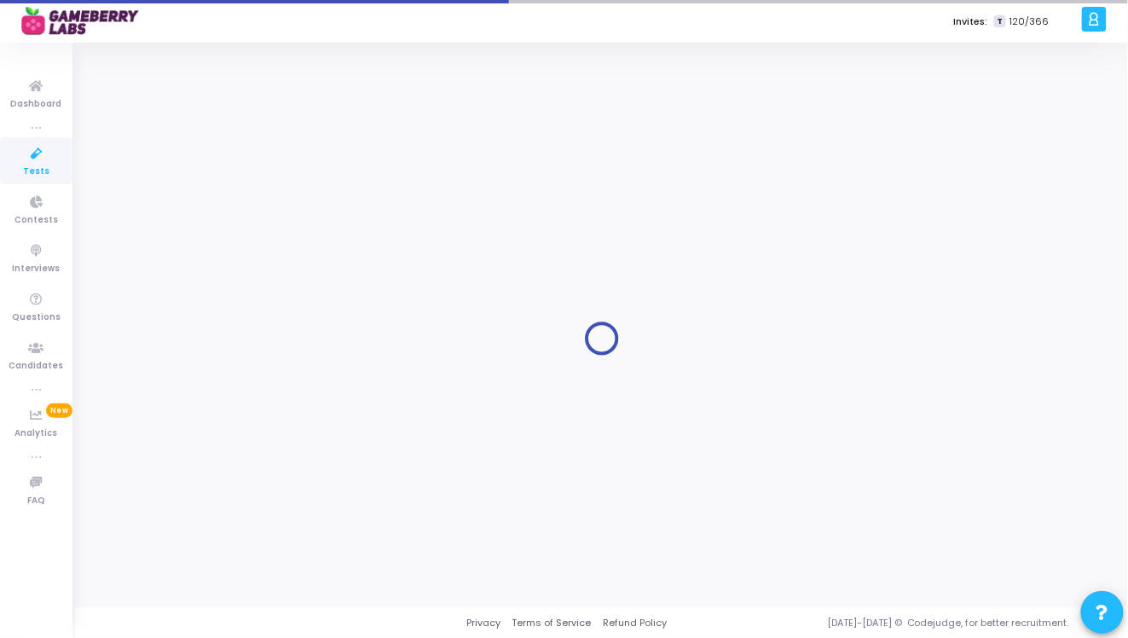
type input "NIT Surathkal SDE Intern - Non Circuit"
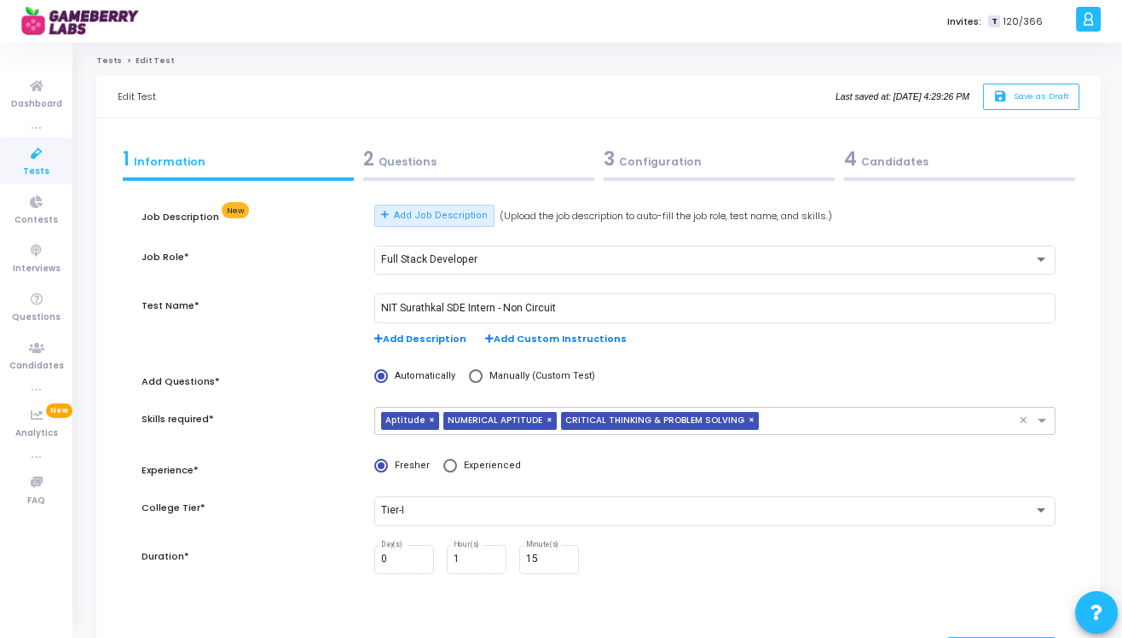
click at [918, 149] on div "4 Candidates" at bounding box center [959, 159] width 231 height 28
